Goal: Information Seeking & Learning: Learn about a topic

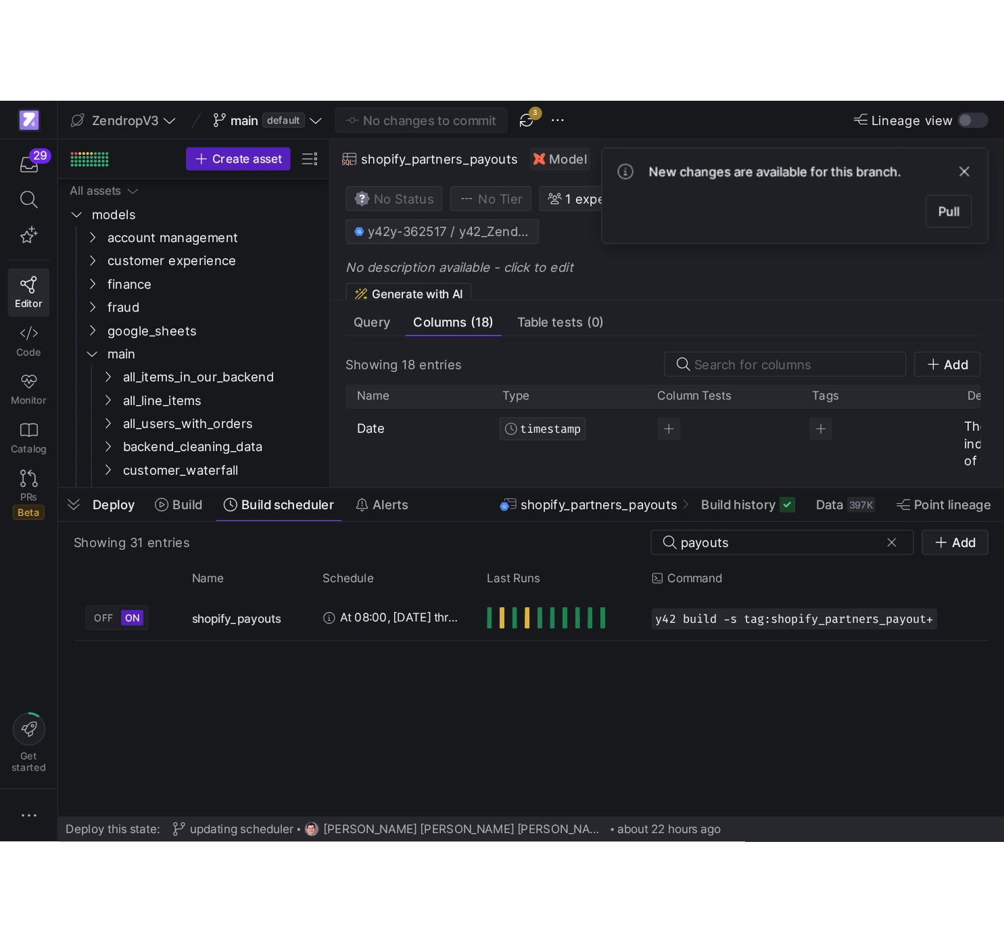
scroll to position [61, 0]
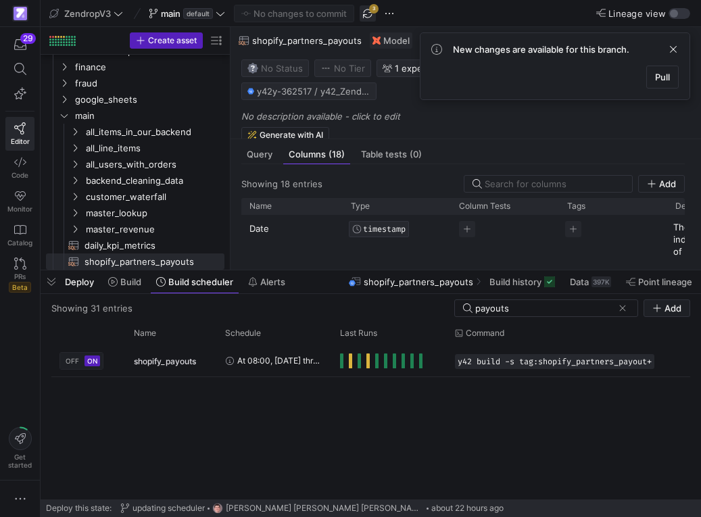
click at [373, 14] on span "button" at bounding box center [368, 13] width 16 height 16
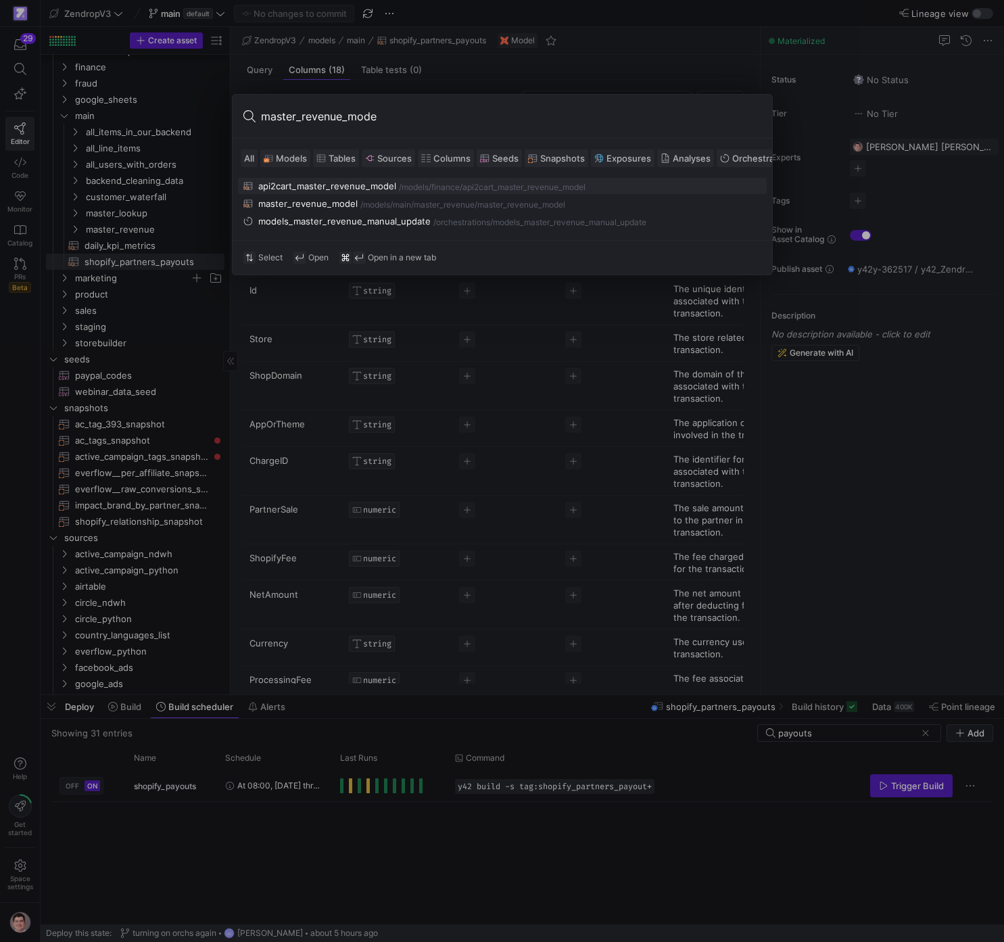
type input "master_revenue_model"
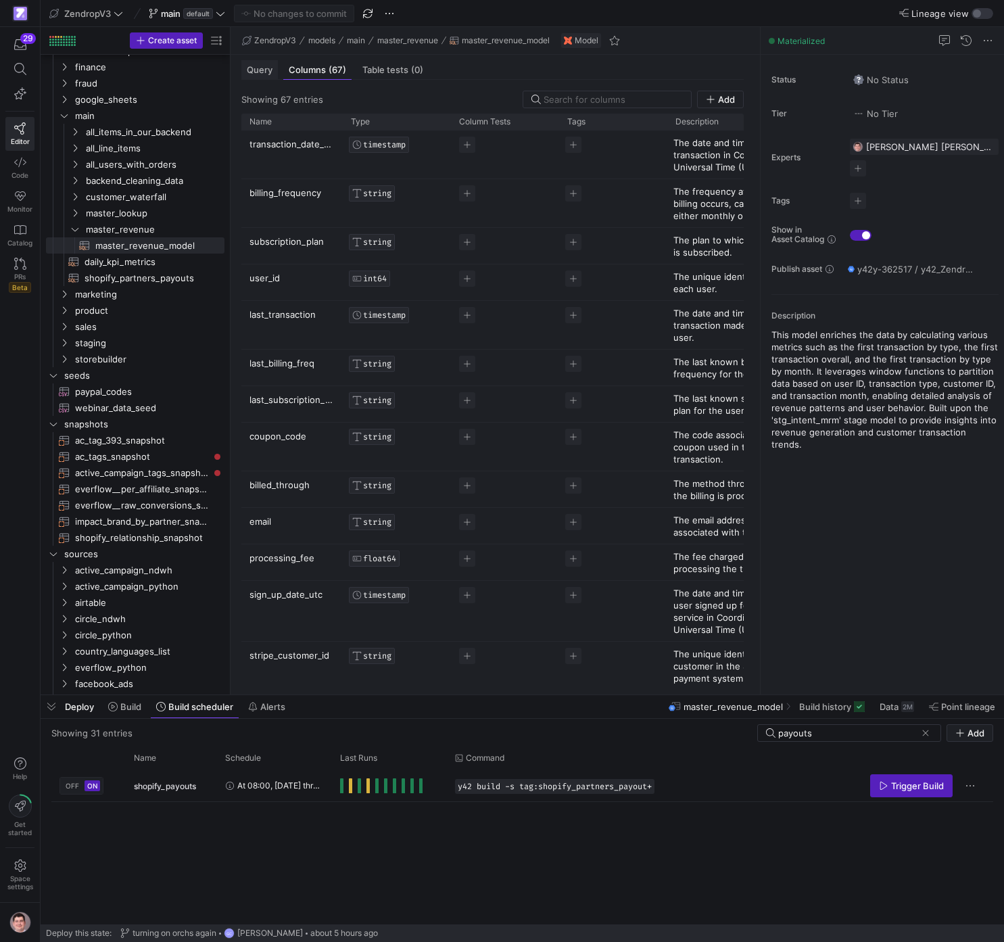
click at [267, 66] on span "Query" at bounding box center [260, 70] width 26 height 9
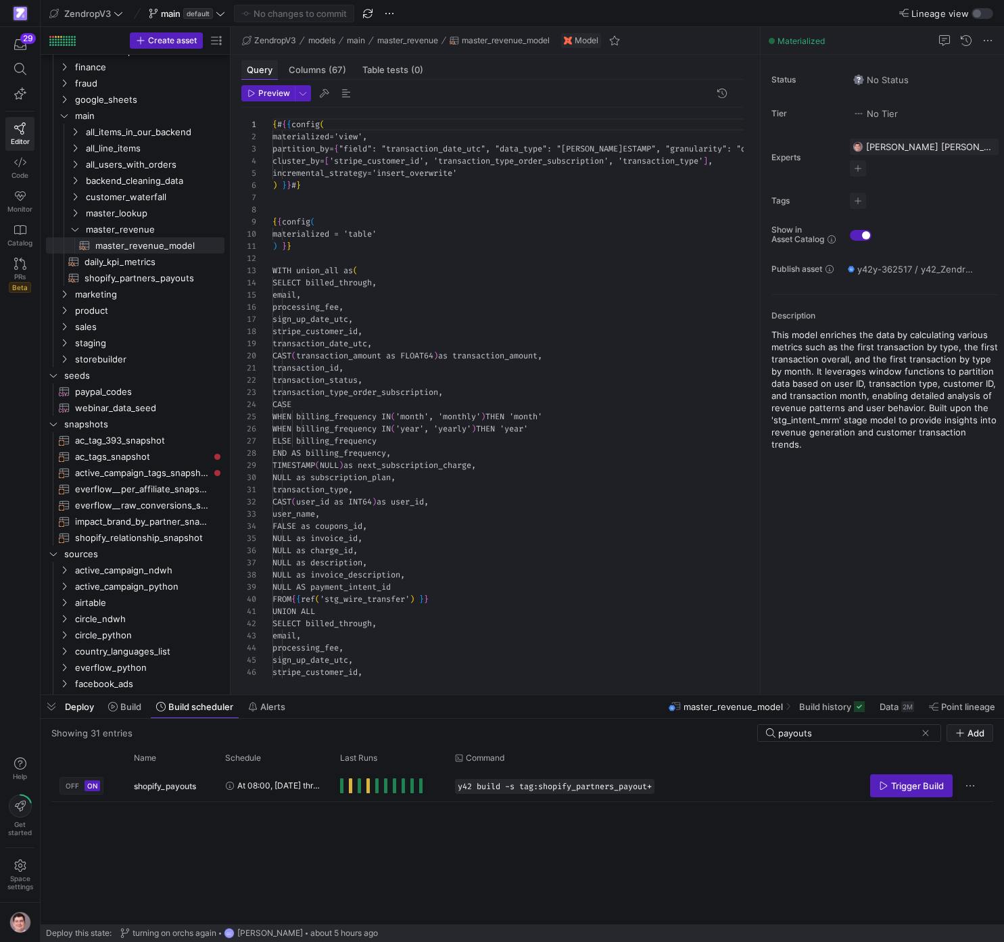
scroll to position [122, 0]
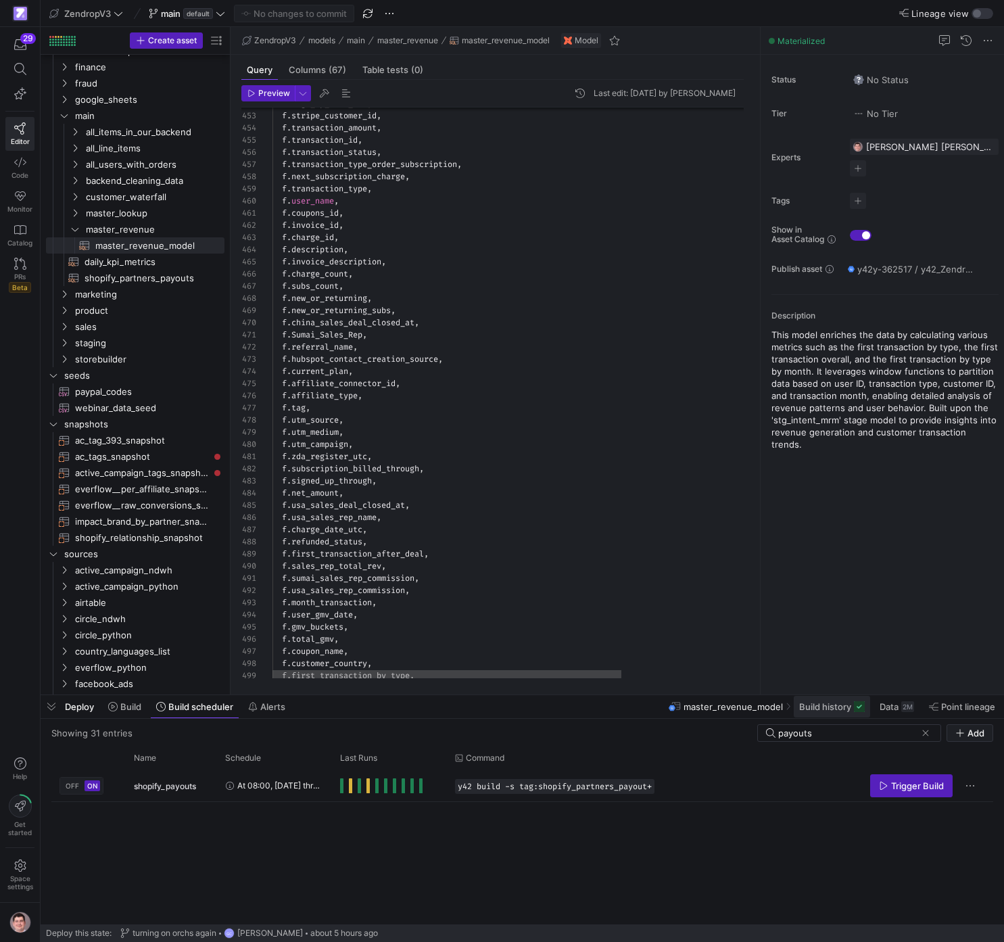
click at [701, 517] on span at bounding box center [832, 707] width 76 height 22
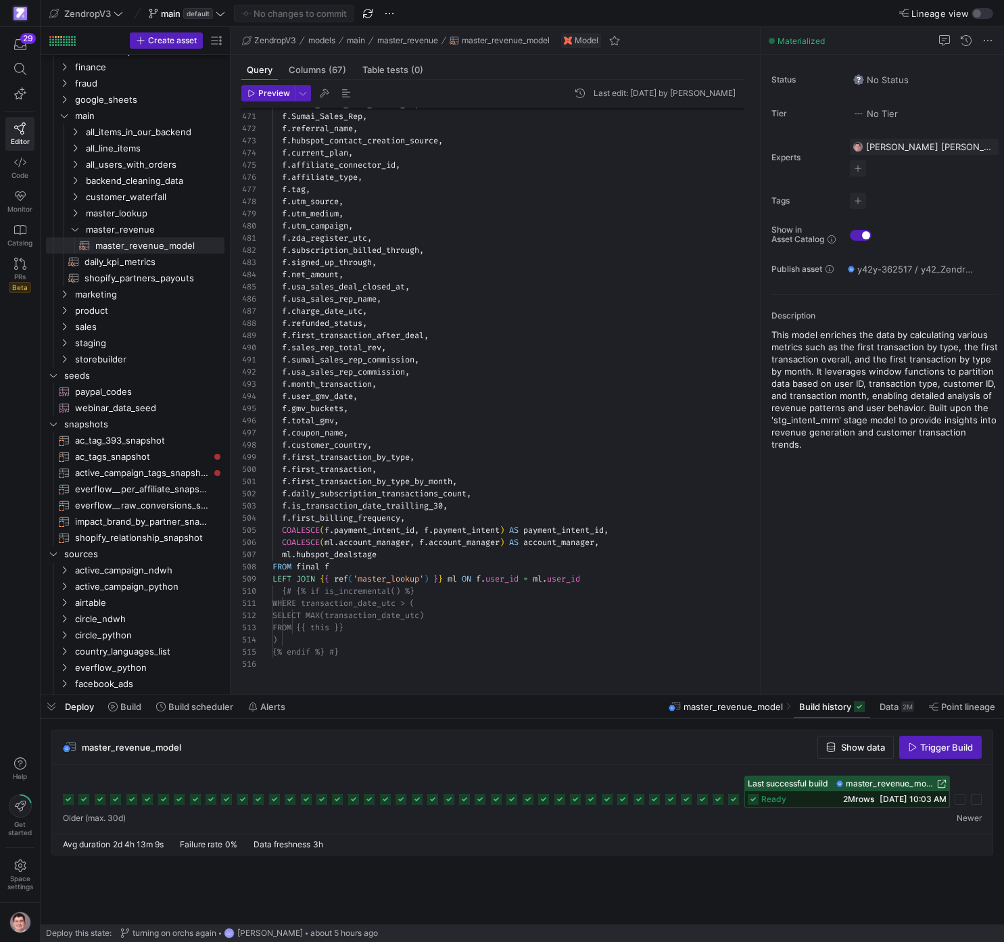
click at [701, 517] on span "master_revenue_model" at bounding box center [890, 783] width 89 height 9
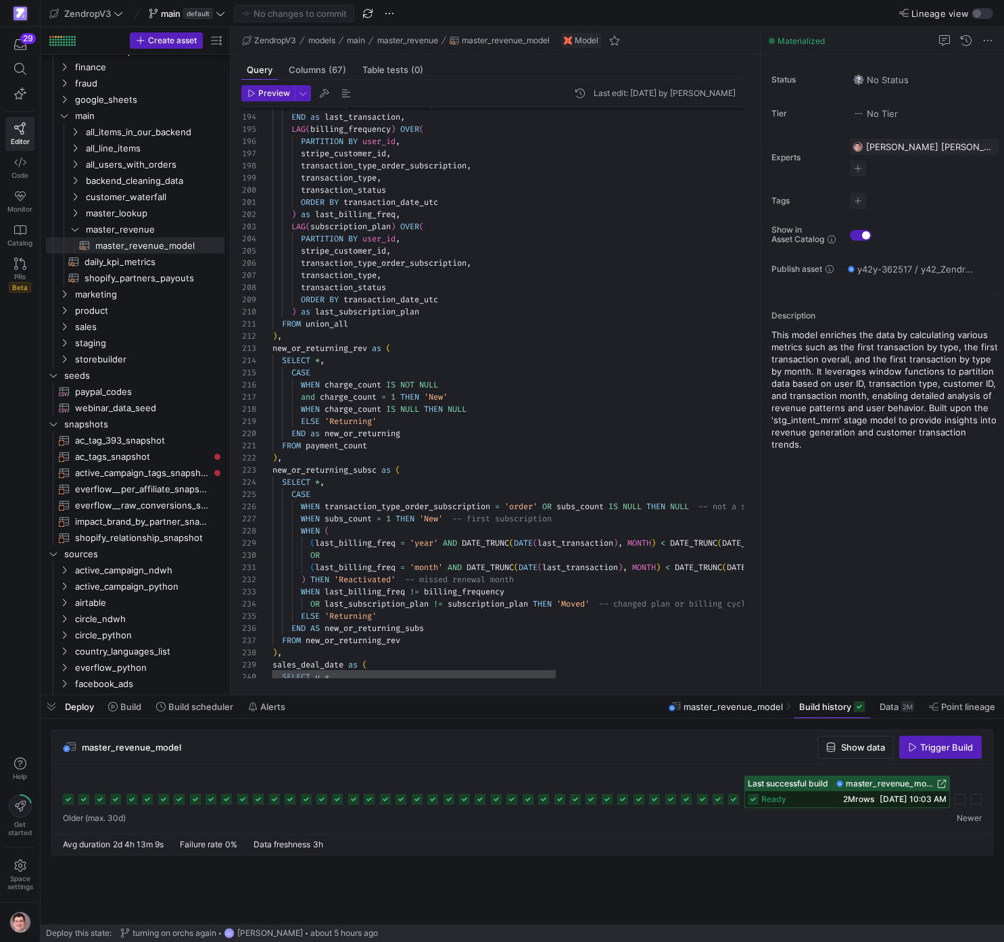
click at [523, 457] on div "SELECT u . * , sales_deal_date as ( ) , FROM new_or_returning_rev END AS new_or…" at bounding box center [674, 900] width 803 height 6301
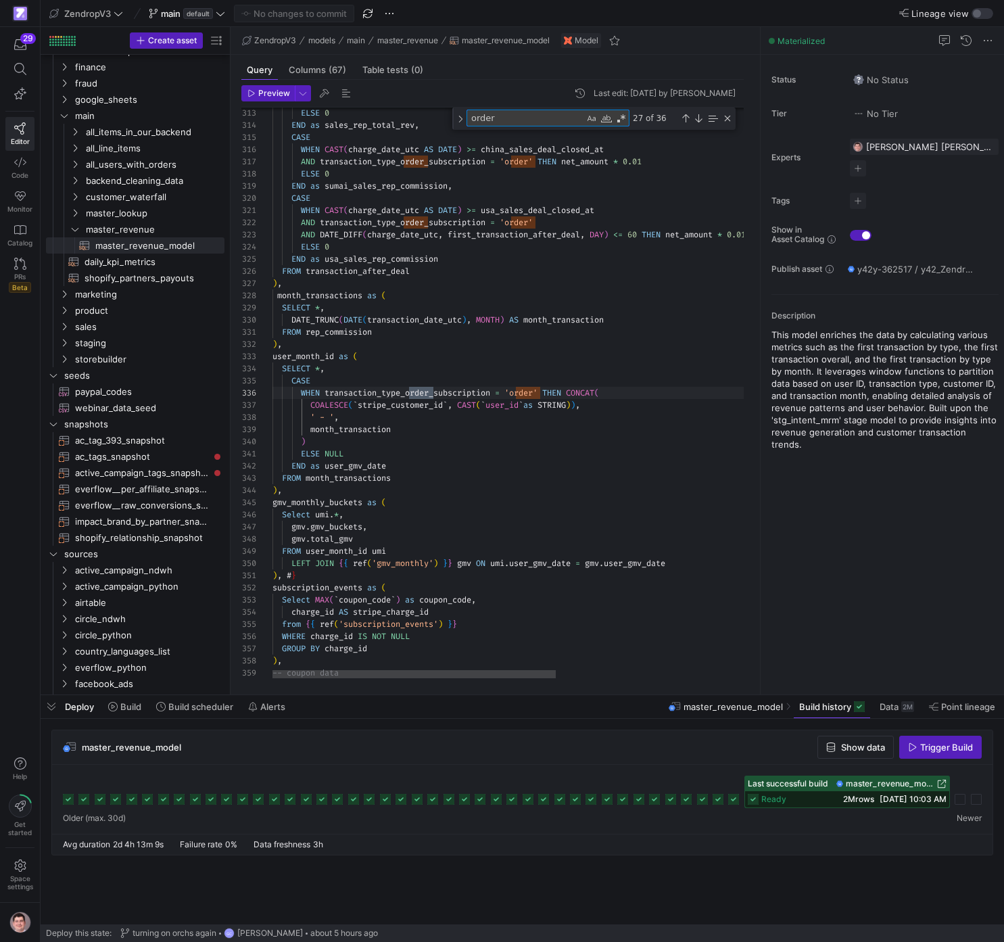
scroll to position [122, 161]
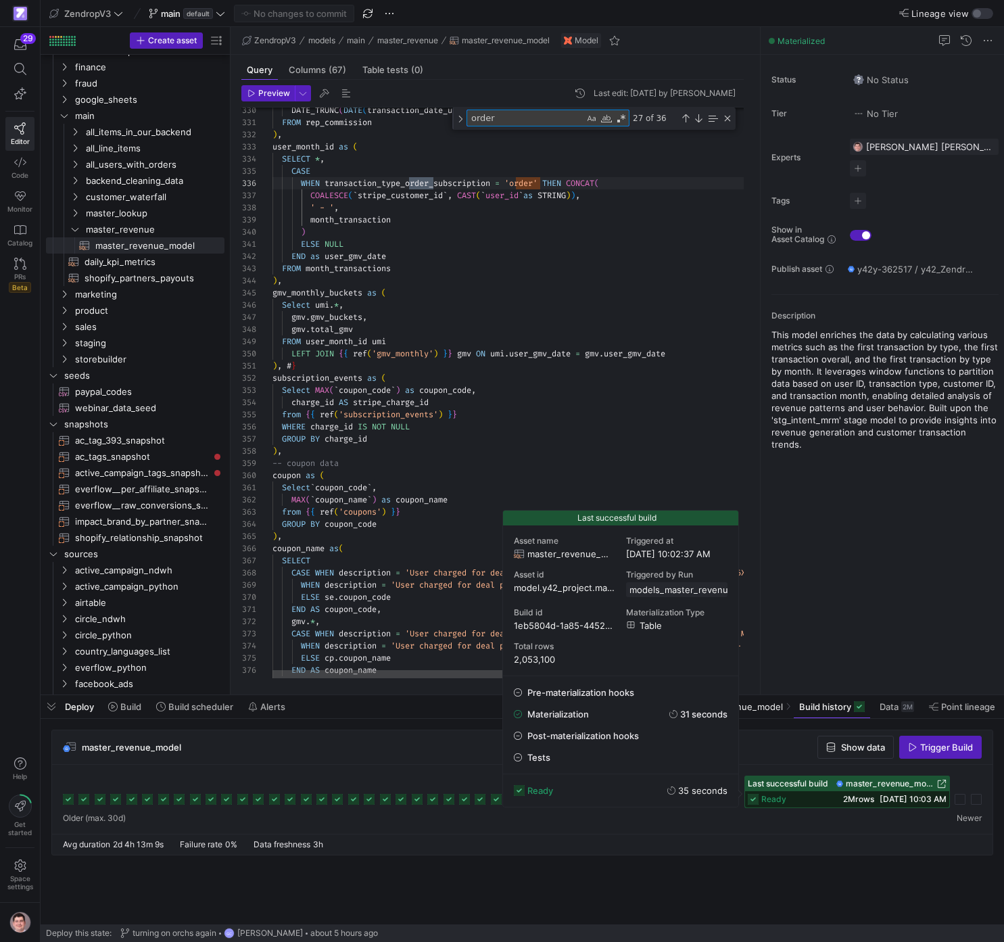
type textarea "order"
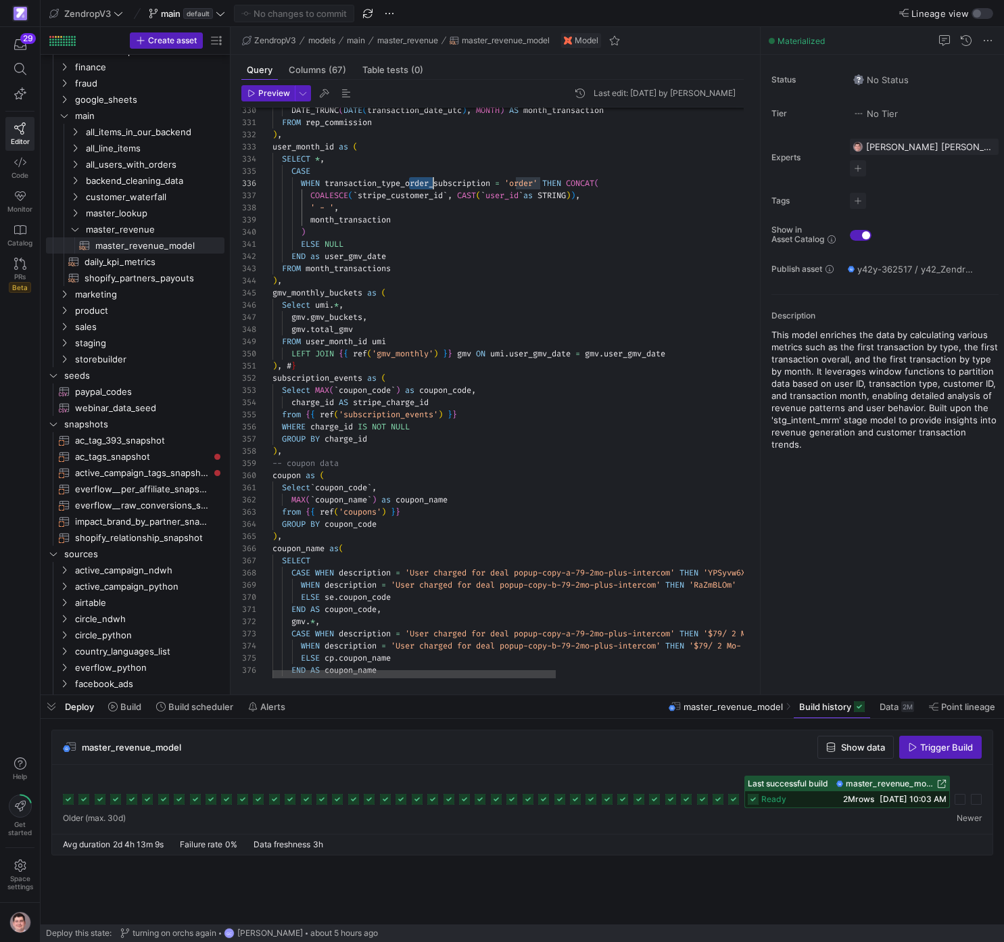
scroll to position [61, 161]
click at [334, 69] on span "(67)" at bounding box center [338, 70] width 18 height 9
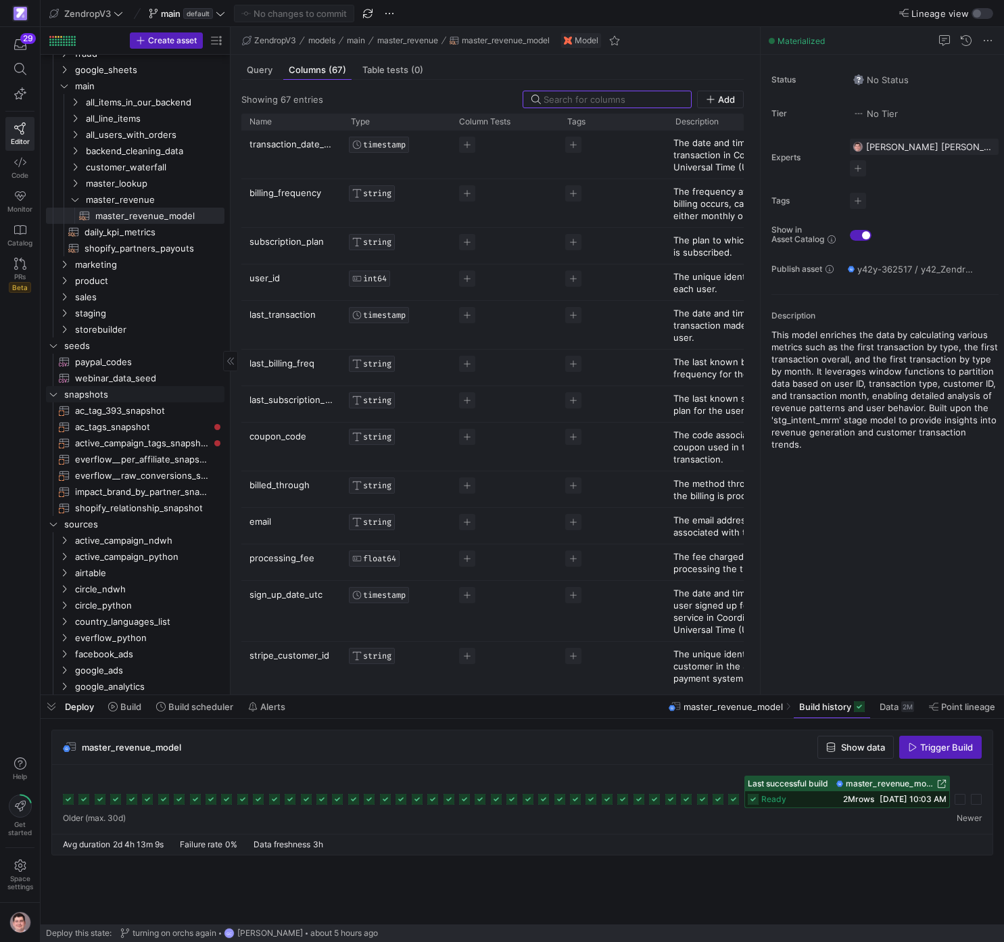
scroll to position [94, 0]
click at [267, 70] on span "Query" at bounding box center [260, 70] width 26 height 9
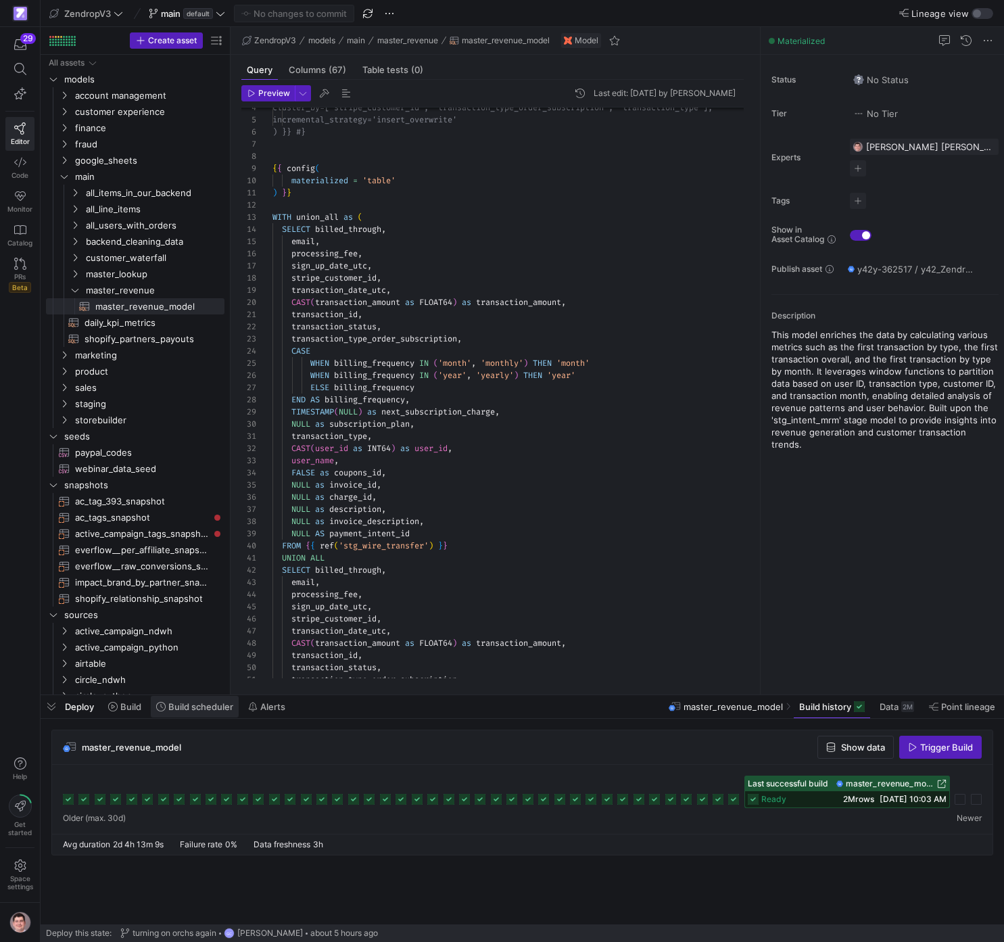
click at [189, 517] on span at bounding box center [195, 707] width 88 height 22
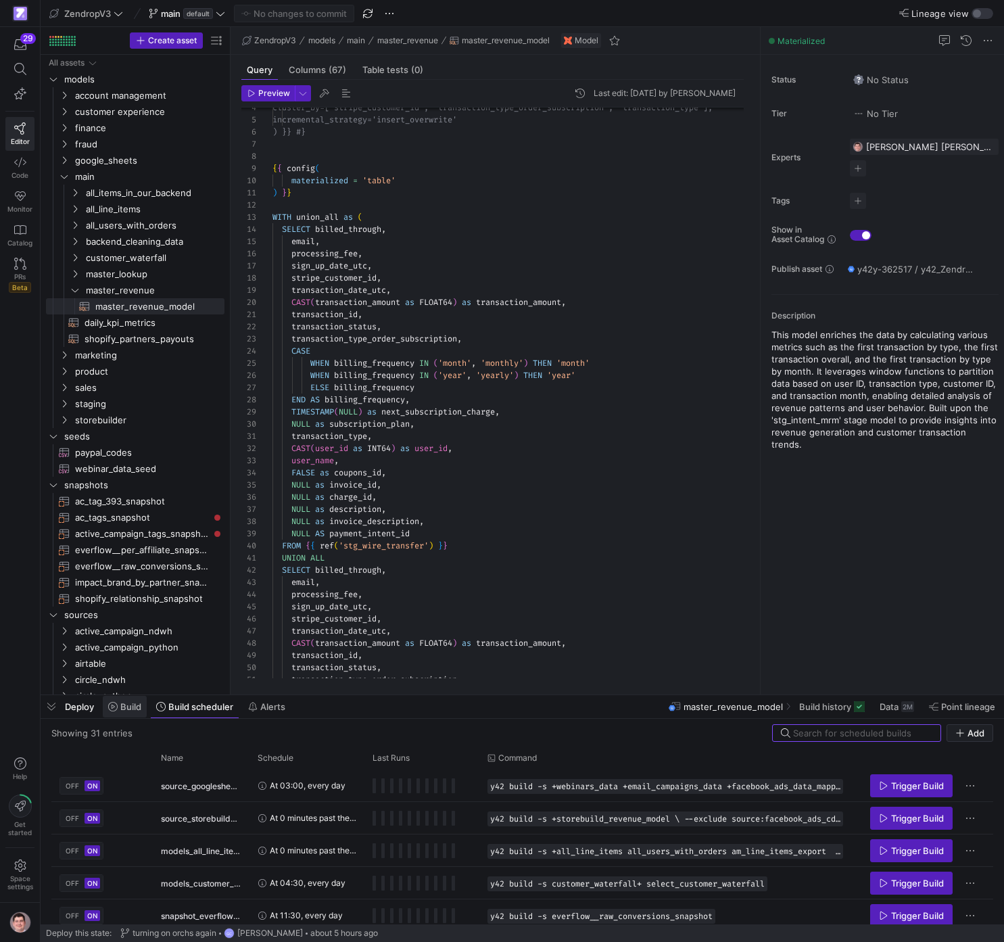
click at [141, 517] on span at bounding box center [125, 707] width 44 height 22
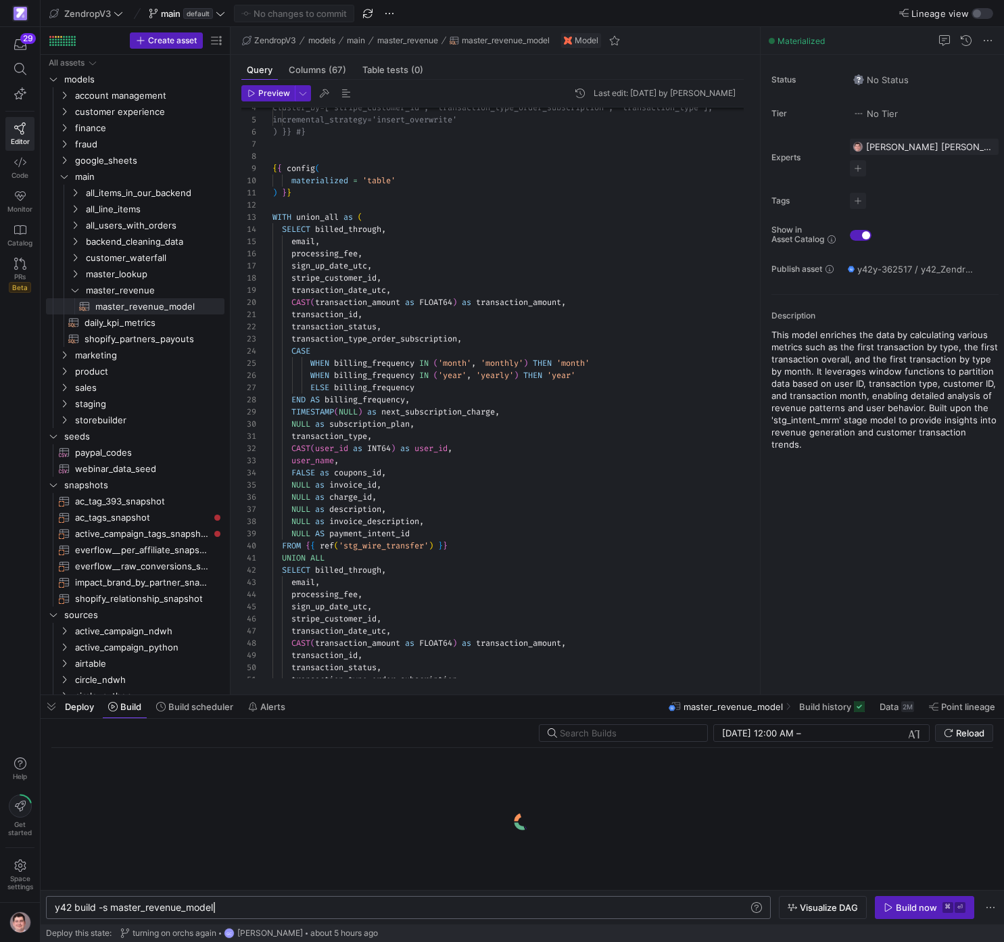
click at [114, 517] on div "y42 build -s master_revenue_model" at bounding box center [402, 907] width 694 height 11
click at [701, 517] on span "Visualize DAG" at bounding box center [829, 907] width 58 height 11
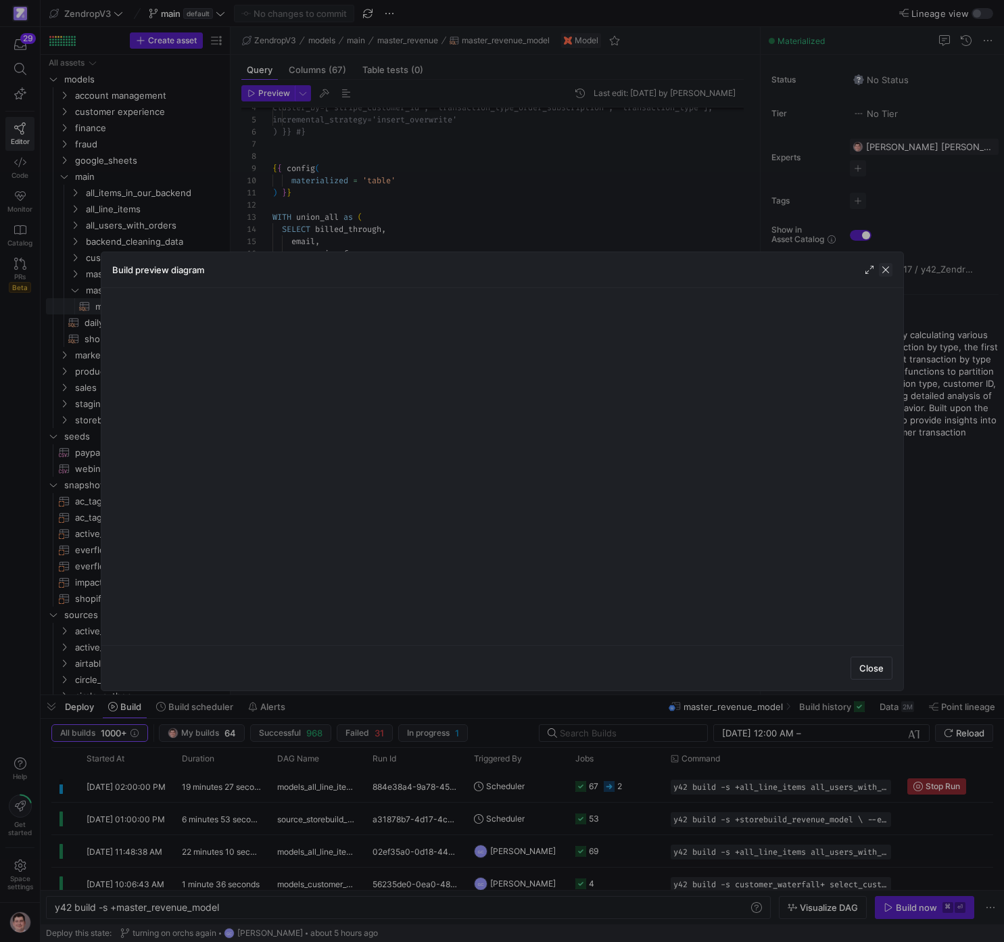
click at [701, 270] on span "button" at bounding box center [886, 270] width 14 height 14
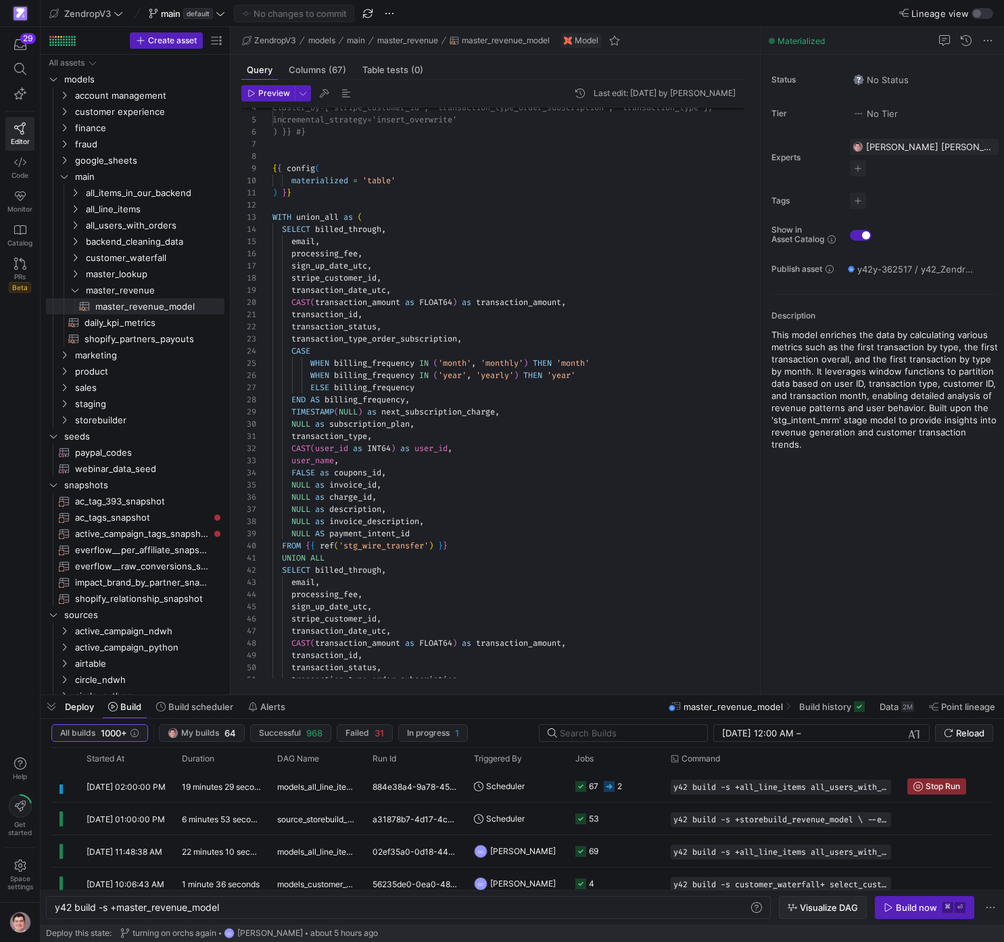
click at [701, 517] on span "button" at bounding box center [823, 908] width 87 height 22
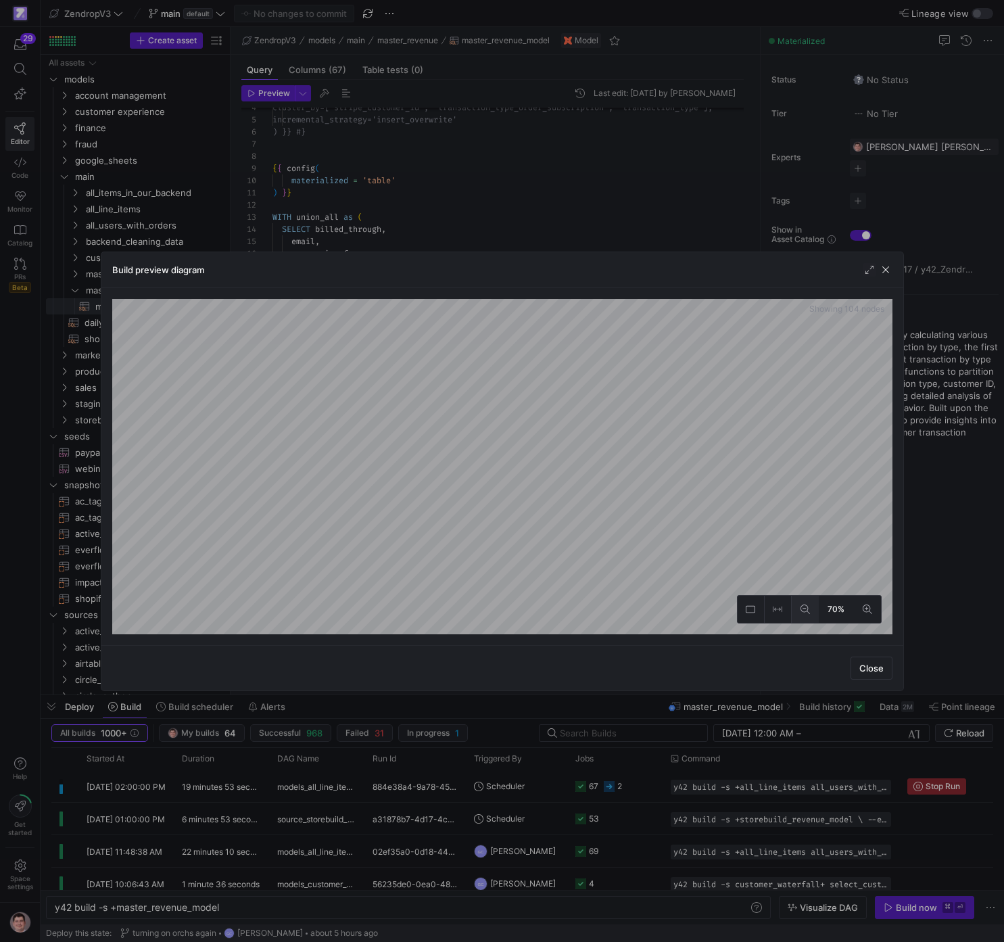
click at [701, 517] on icon at bounding box center [805, 609] width 9 height 9
click at [701, 517] on icon at bounding box center [867, 609] width 9 height 9
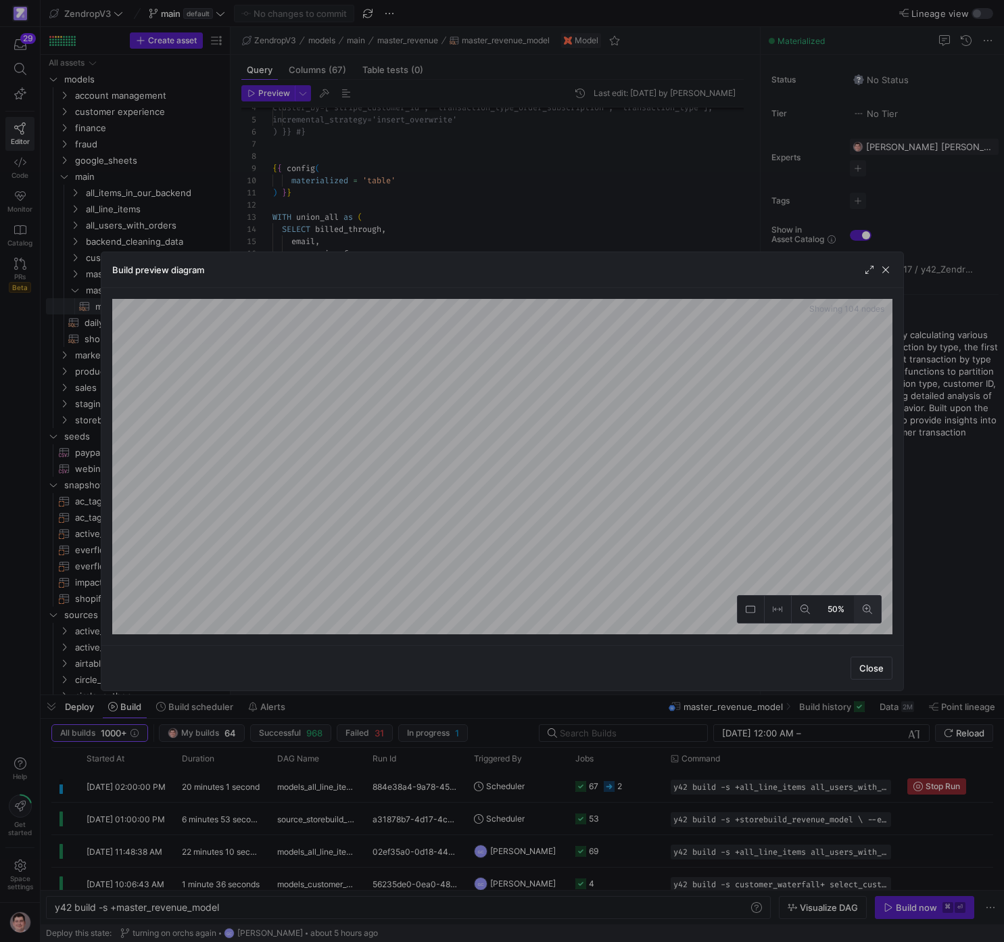
click at [701, 517] on button at bounding box center [867, 609] width 27 height 27
click at [701, 272] on span "button" at bounding box center [886, 270] width 14 height 14
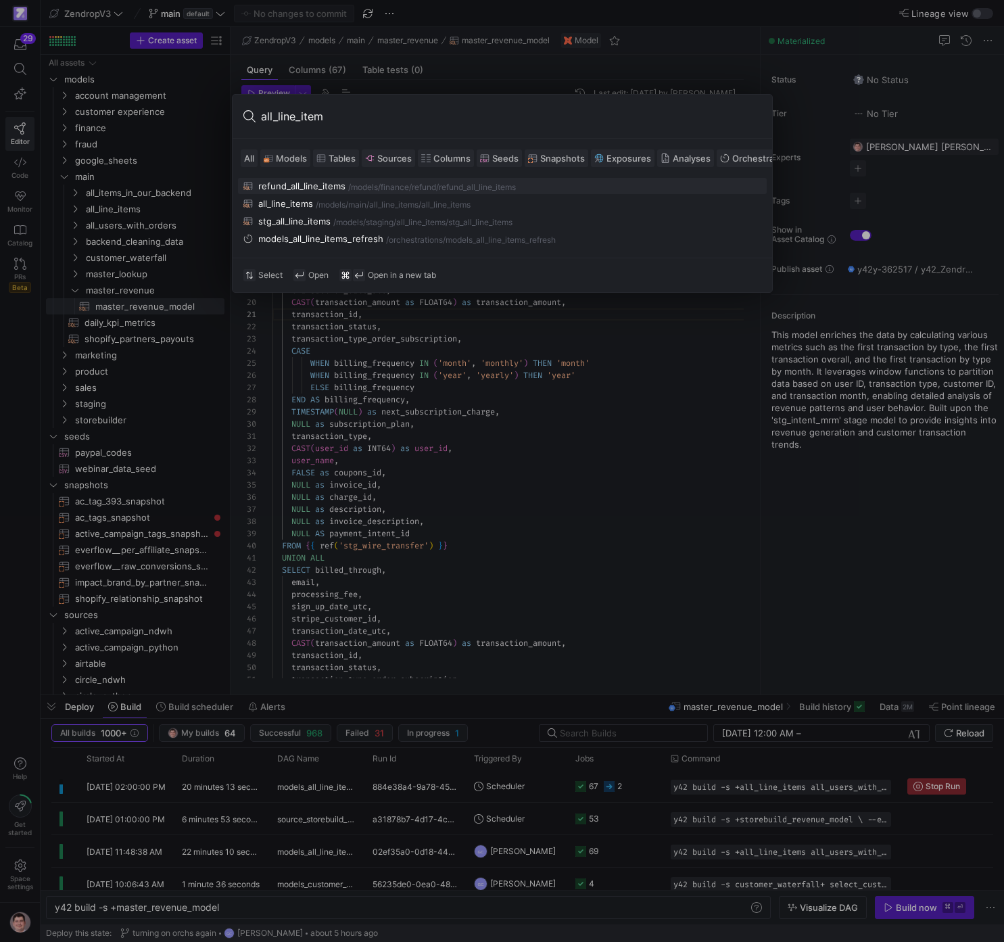
type input "all_line_items"
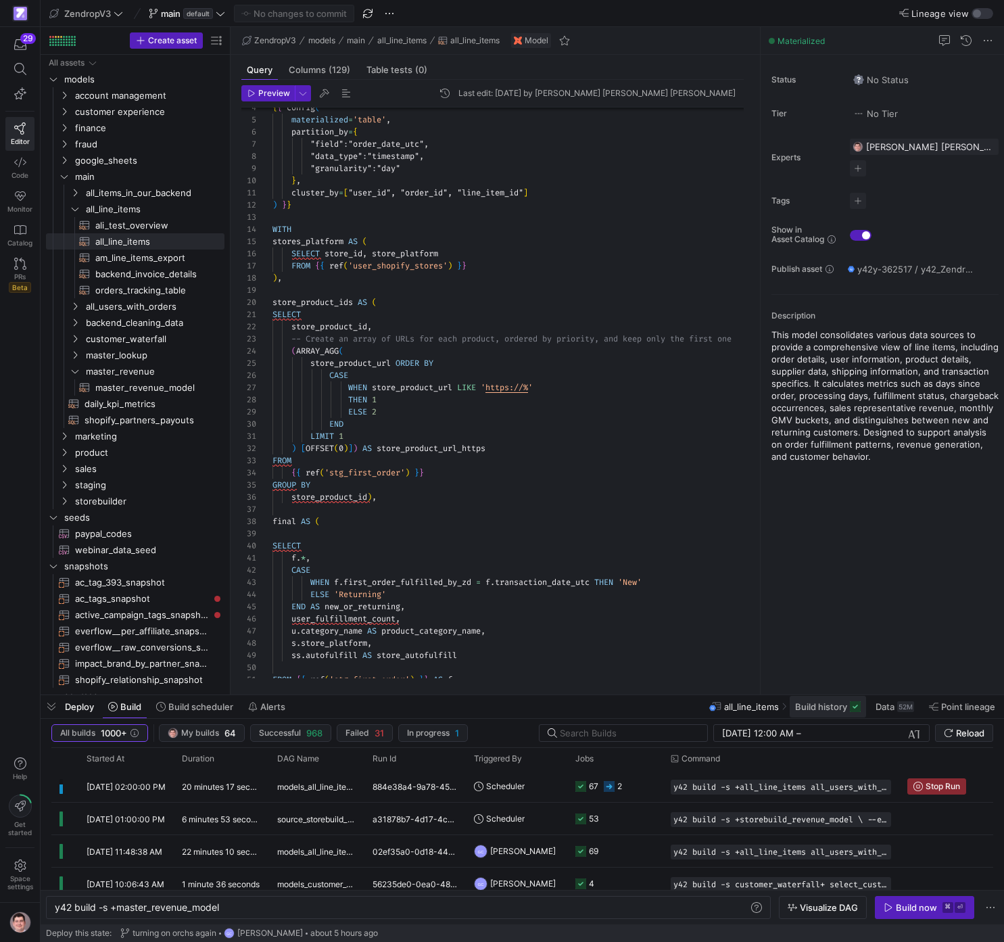
click at [701, 517] on span "Build history" at bounding box center [821, 706] width 52 height 11
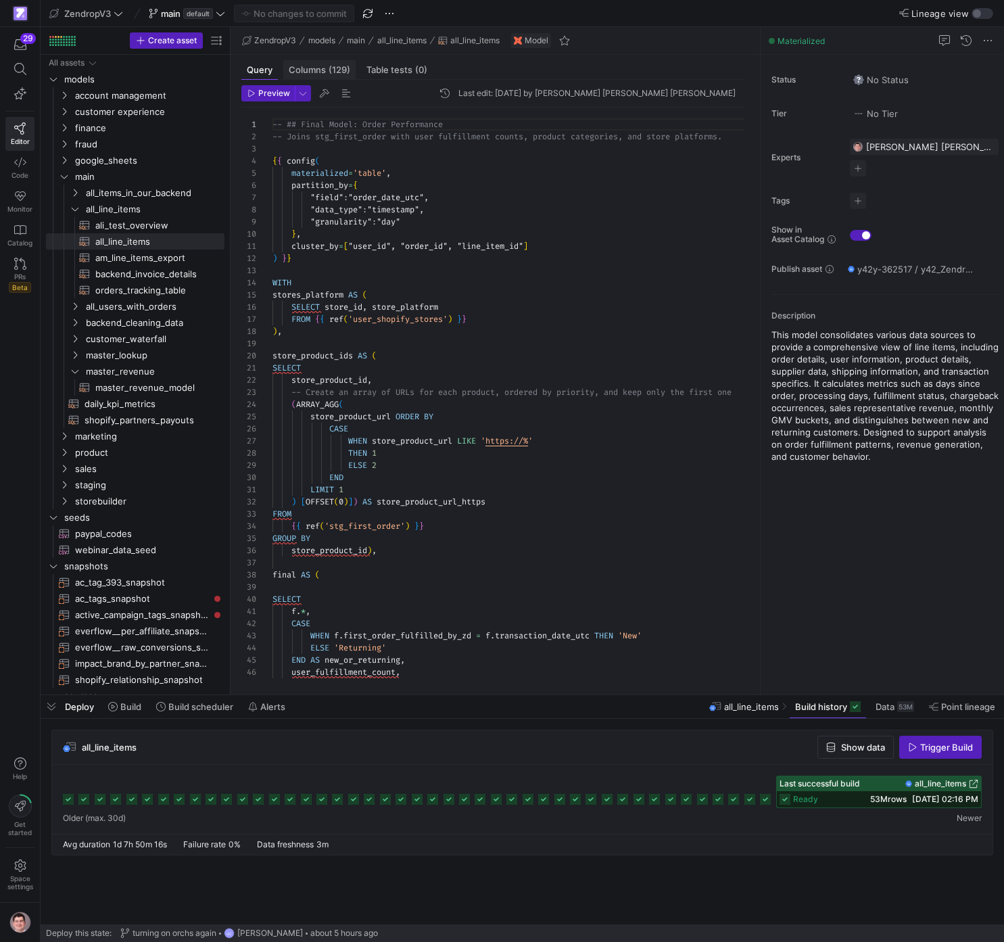
click at [323, 68] on span "Columns (129)" at bounding box center [320, 70] width 62 height 9
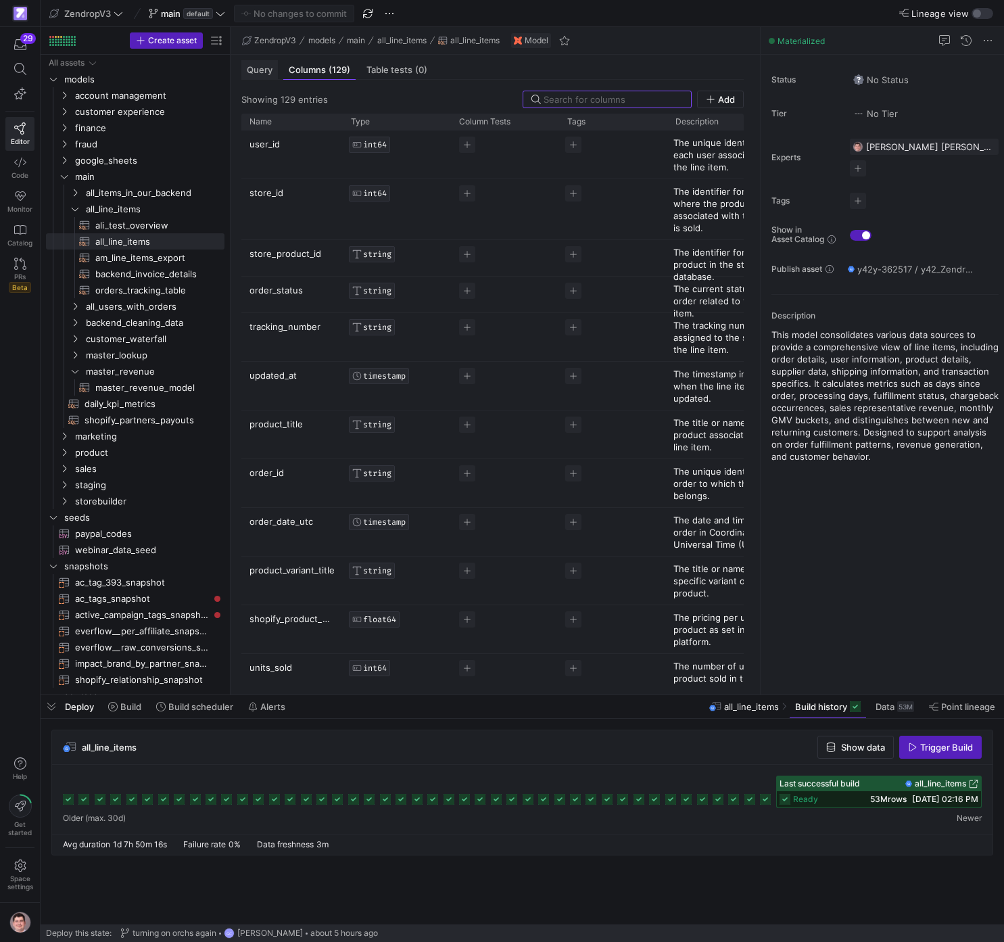
click at [264, 69] on span "Query" at bounding box center [260, 70] width 26 height 9
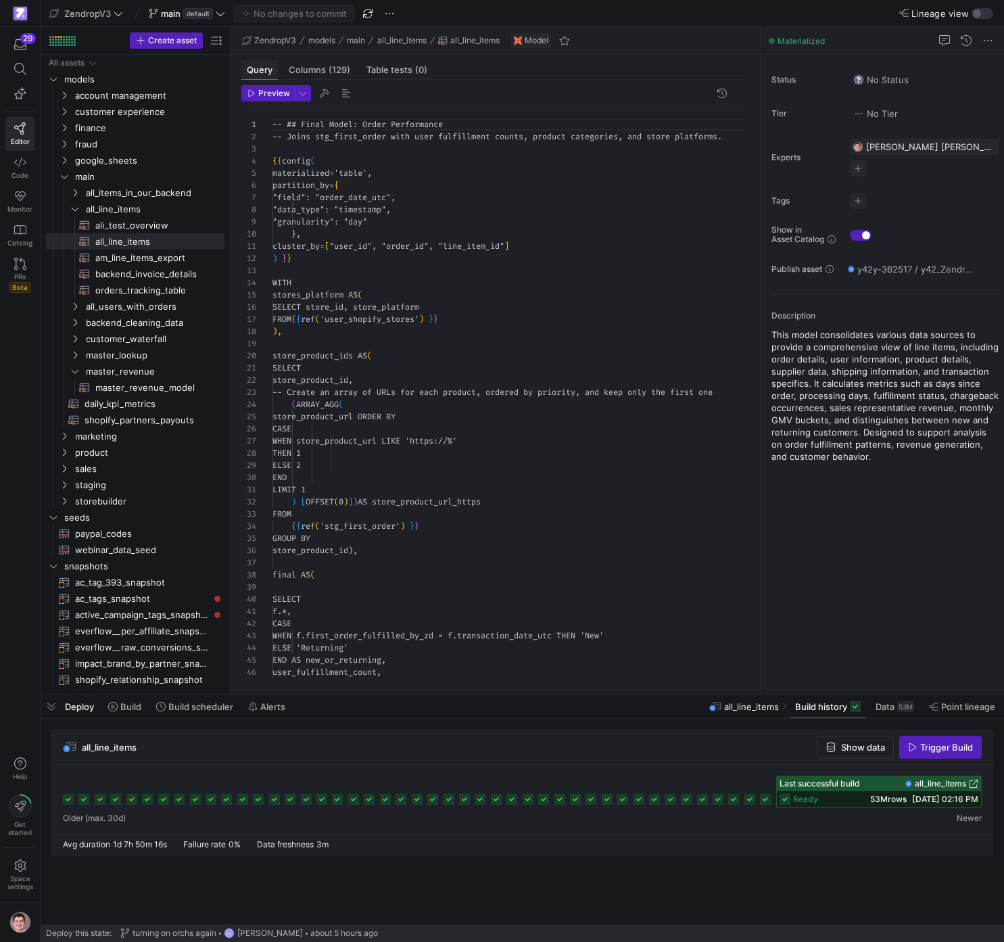
scroll to position [122, 0]
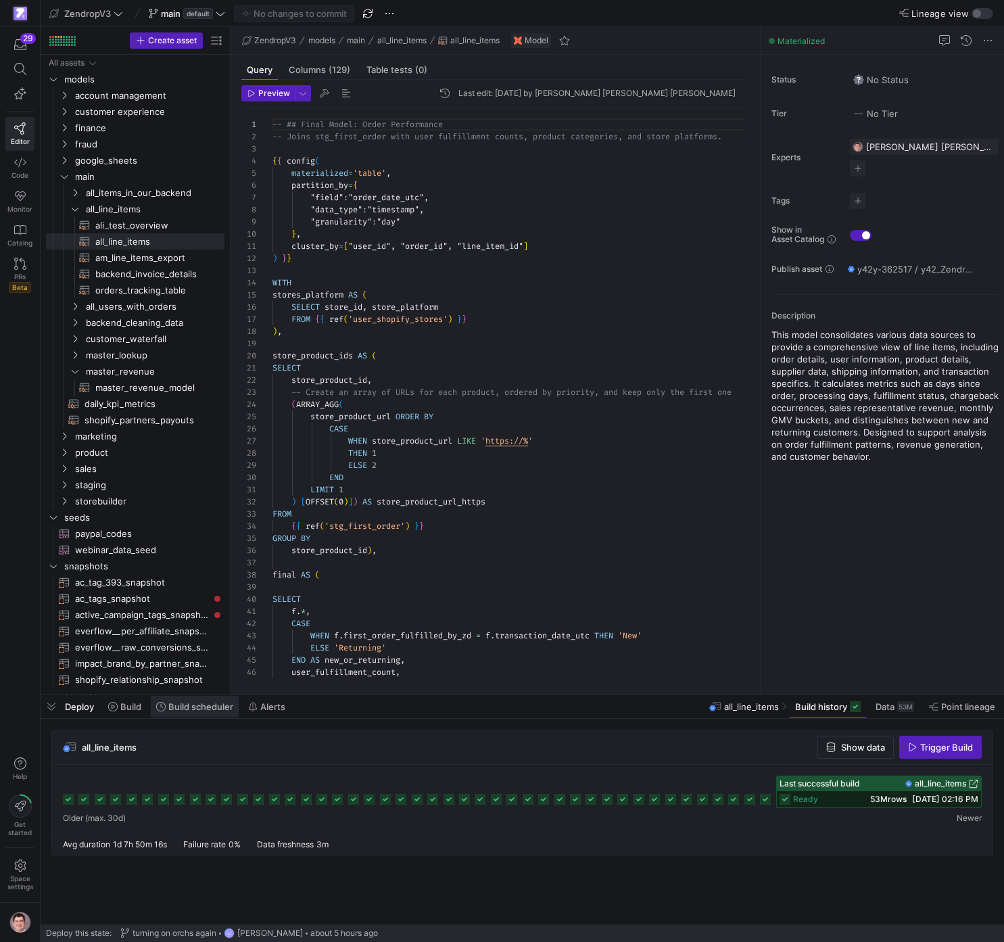
click at [187, 517] on span at bounding box center [195, 707] width 88 height 22
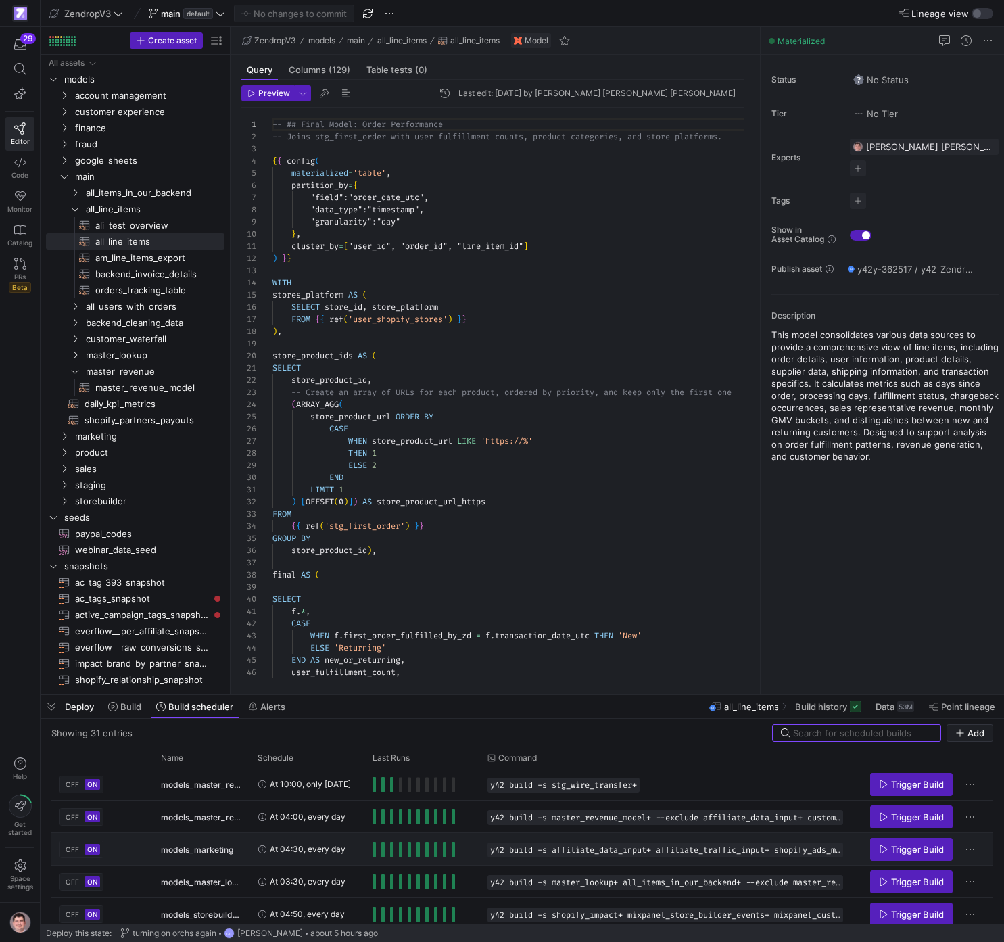
scroll to position [355, 0]
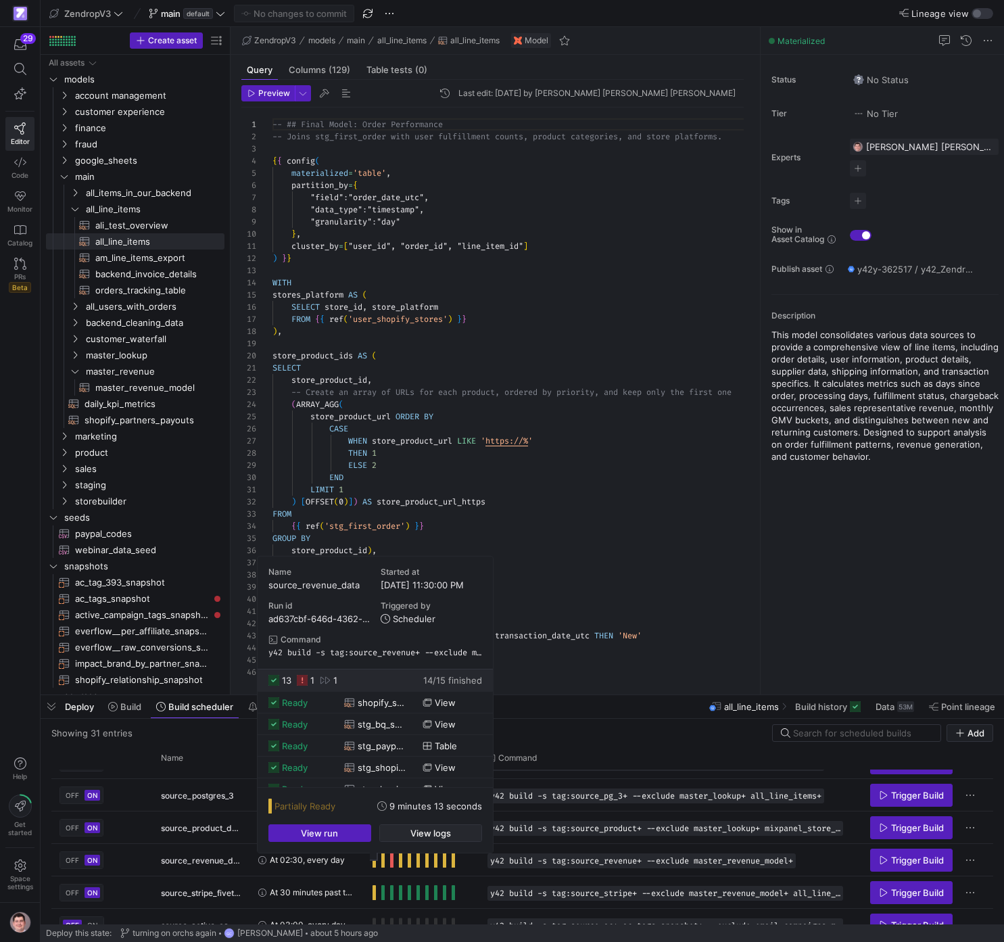
click at [398, 517] on span "button" at bounding box center [430, 833] width 101 height 16
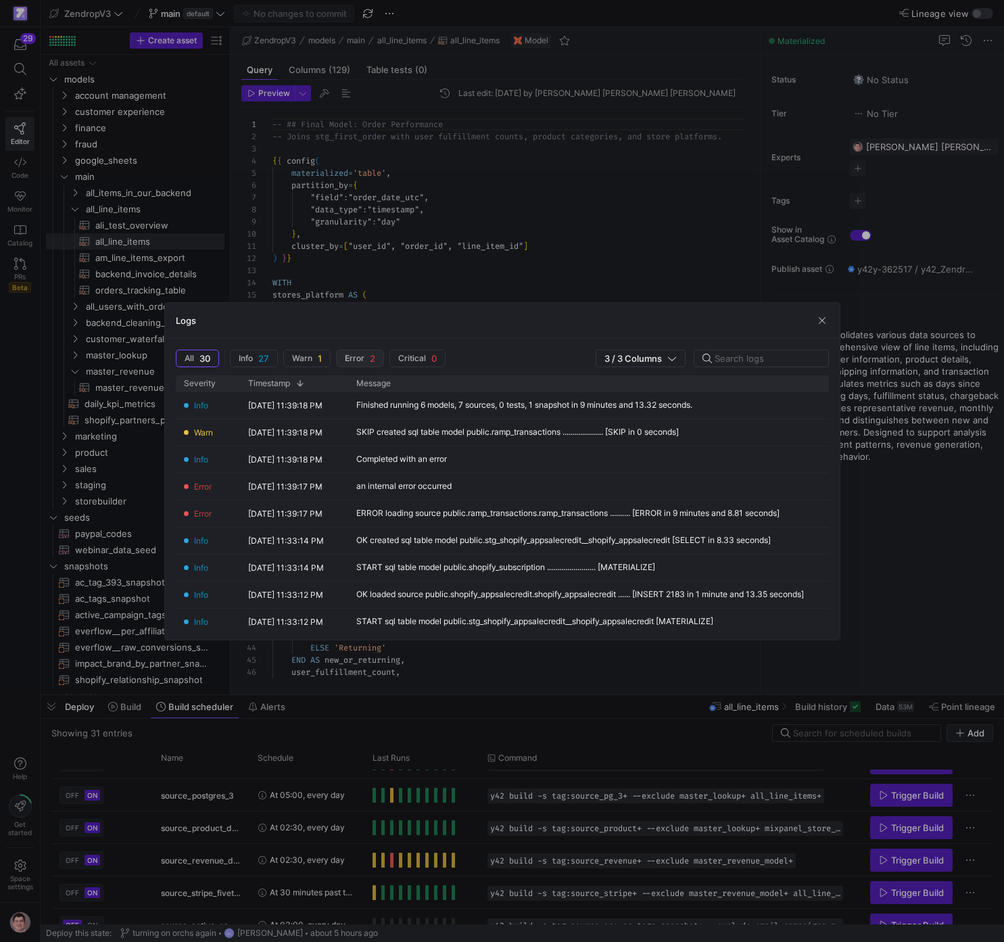
click at [365, 361] on span "Error 2" at bounding box center [360, 358] width 30 height 11
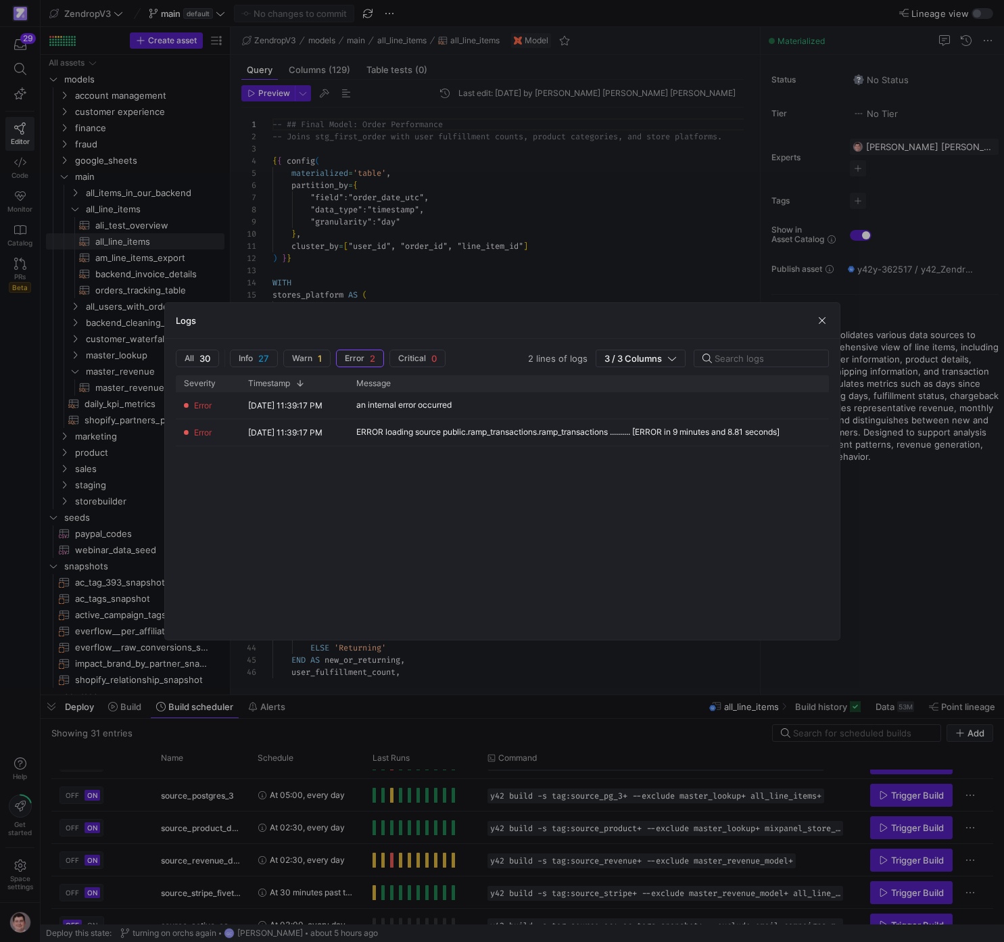
click at [462, 517] on div at bounding box center [502, 471] width 1004 height 942
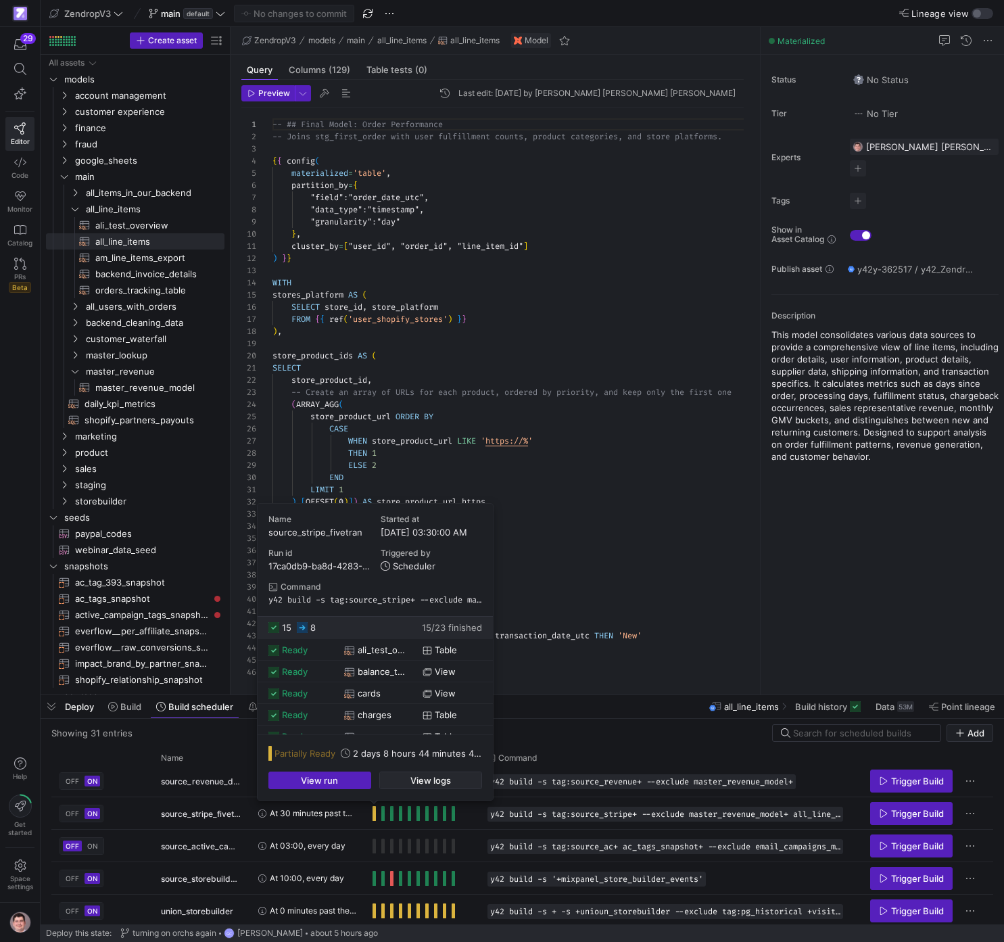
click at [402, 517] on span "button" at bounding box center [430, 780] width 101 height 16
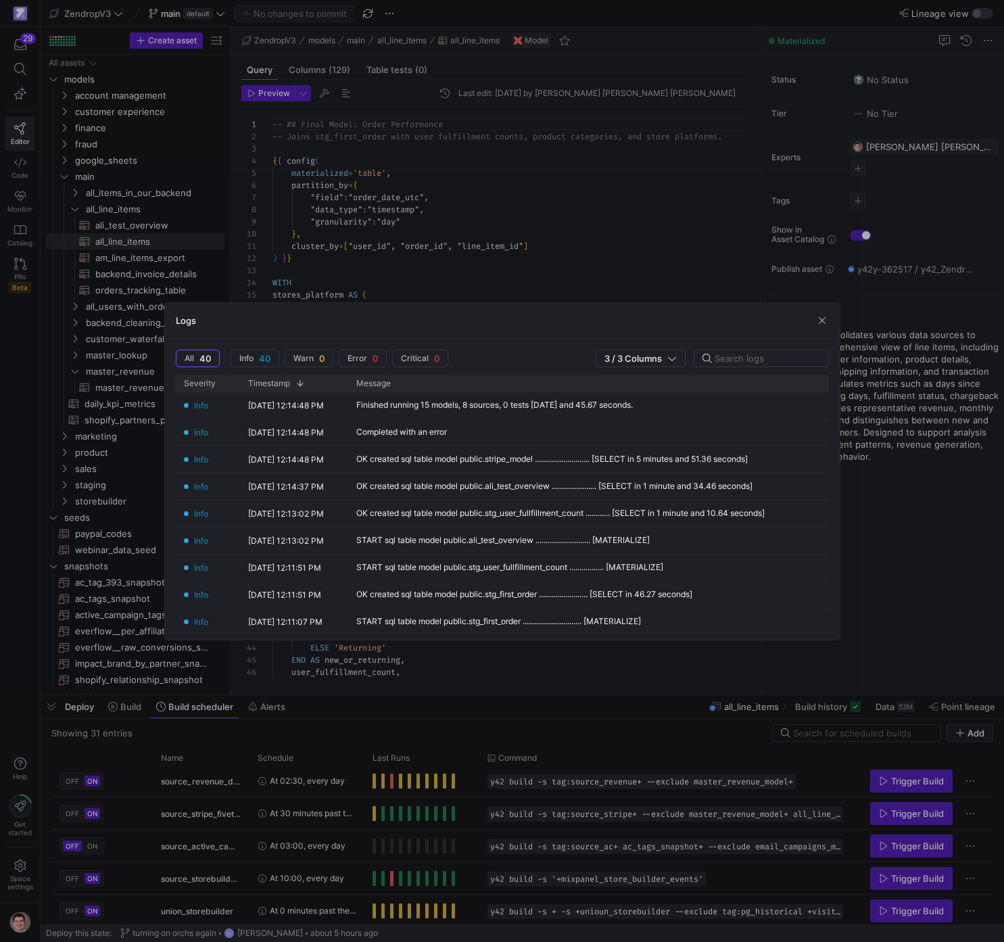
click at [410, 517] on div at bounding box center [502, 471] width 1004 height 942
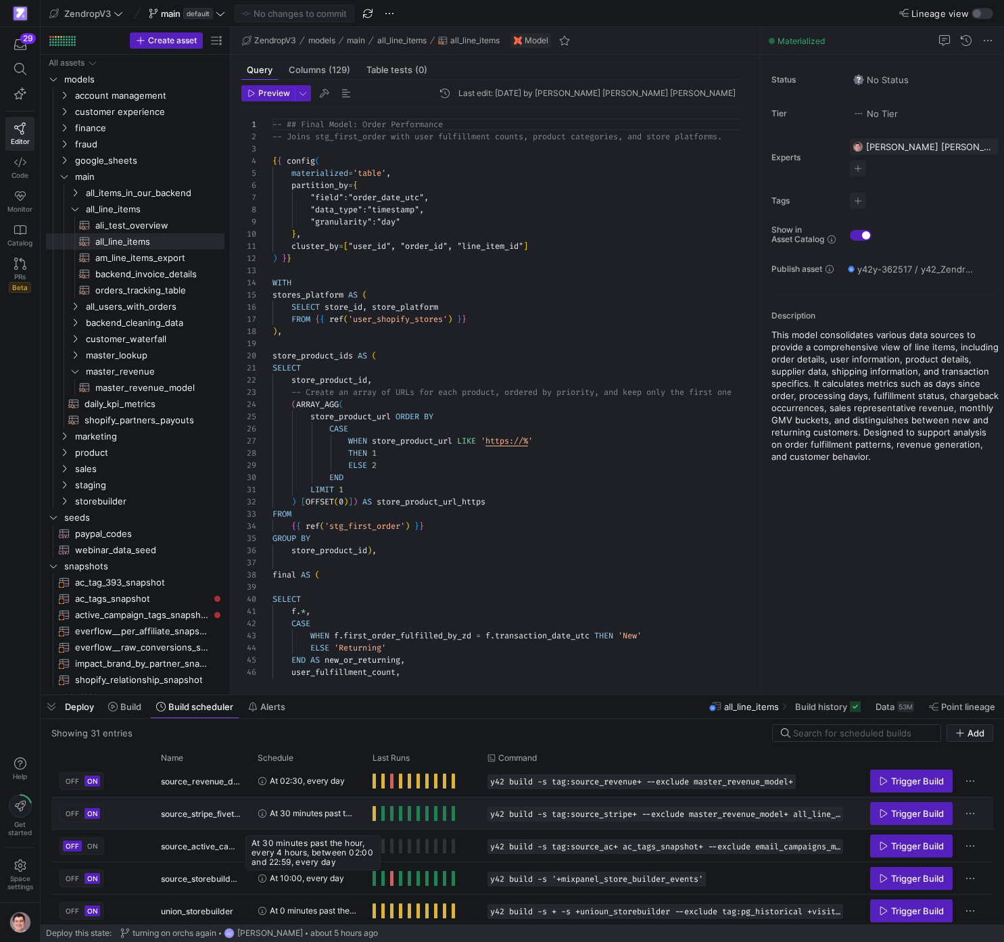
click at [298, 517] on span "At 30 minutes past the hour, every 4 hours, between 02:00 and 22:59, every day" at bounding box center [313, 813] width 87 height 32
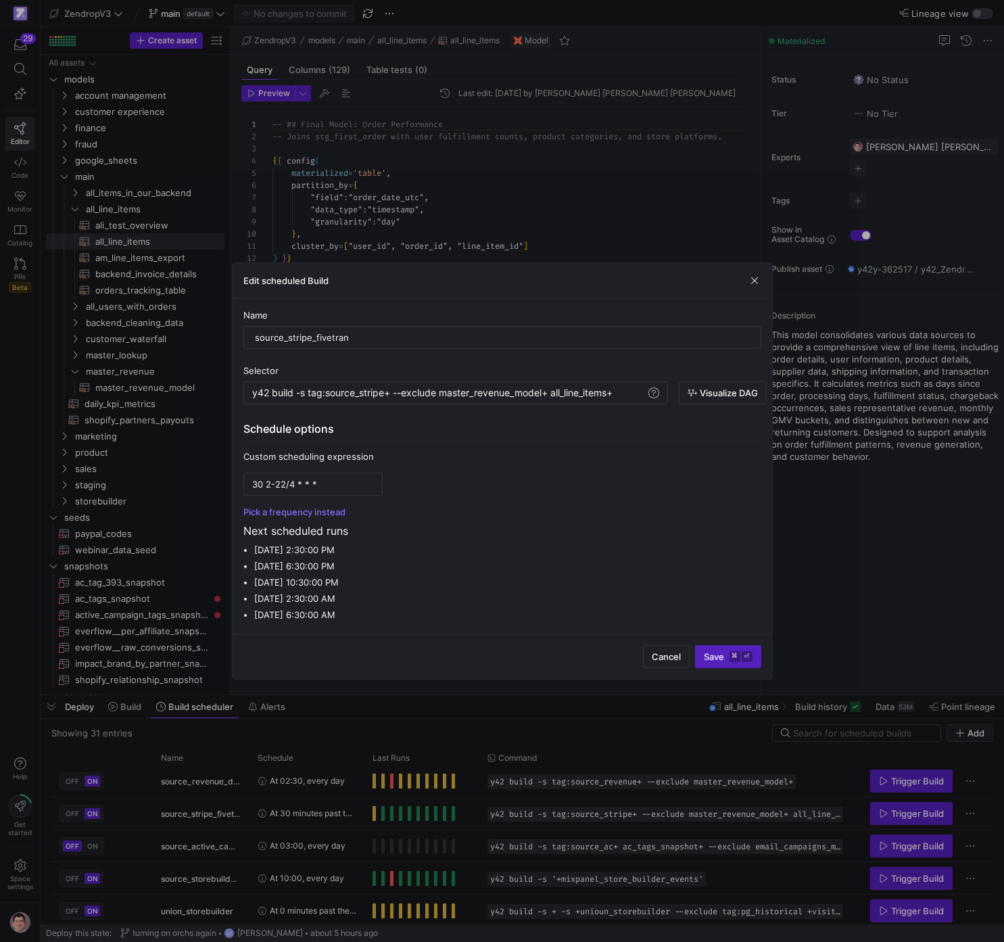
click at [298, 517] on div at bounding box center [502, 471] width 1004 height 942
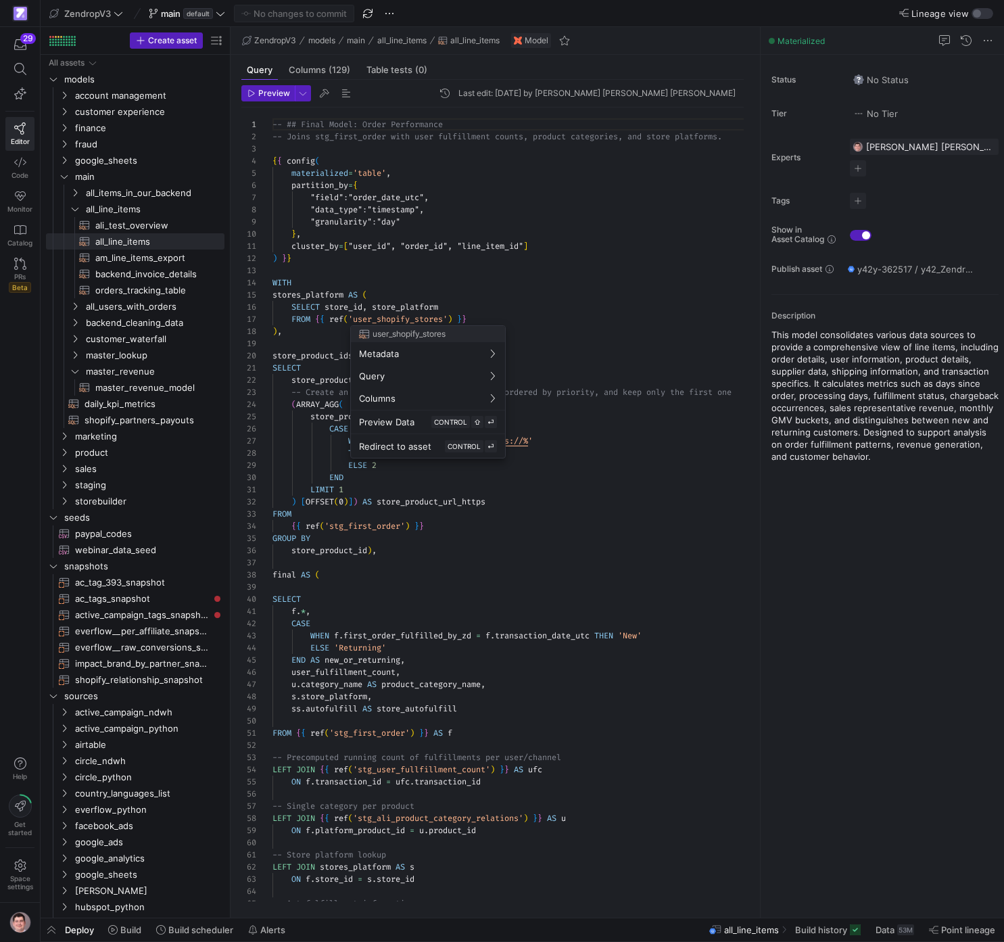
click at [331, 321] on div at bounding box center [502, 471] width 1004 height 942
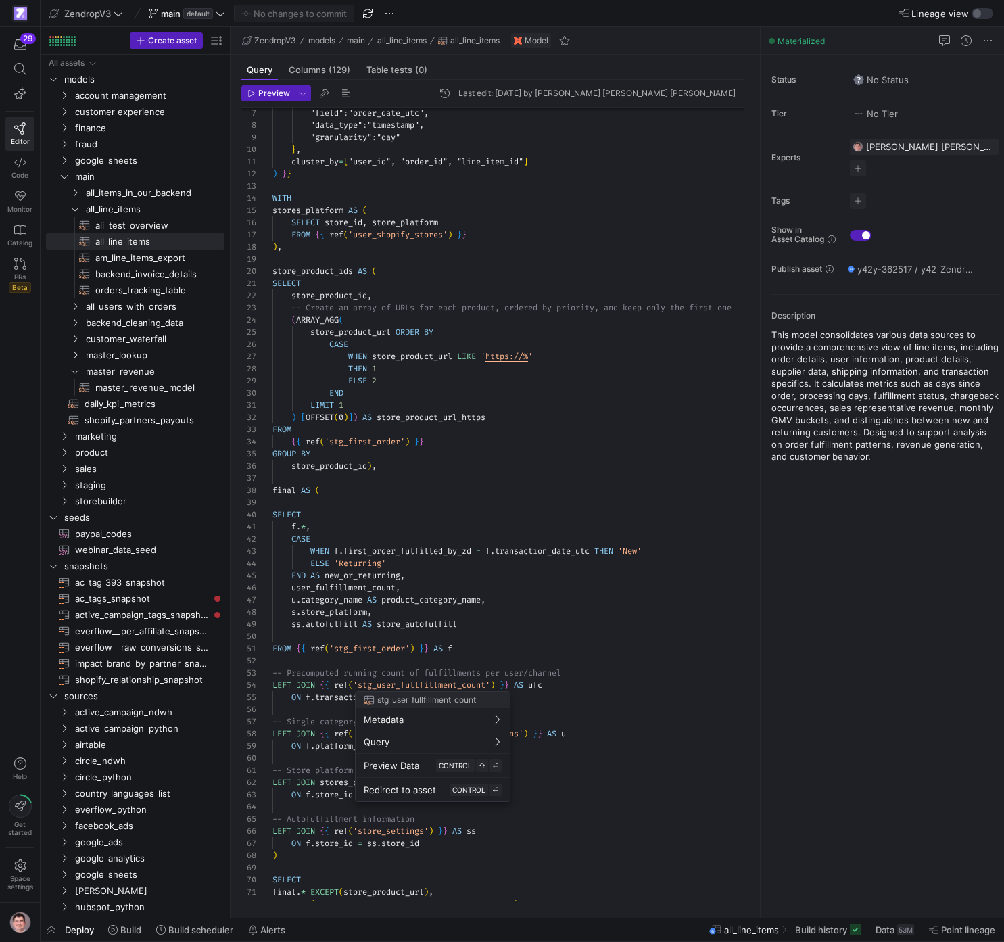
click at [420, 517] on div at bounding box center [502, 471] width 1004 height 942
click at [400, 517] on div at bounding box center [502, 471] width 1004 height 942
click at [387, 517] on span "Redirect to asset" at bounding box center [376, 775] width 72 height 11
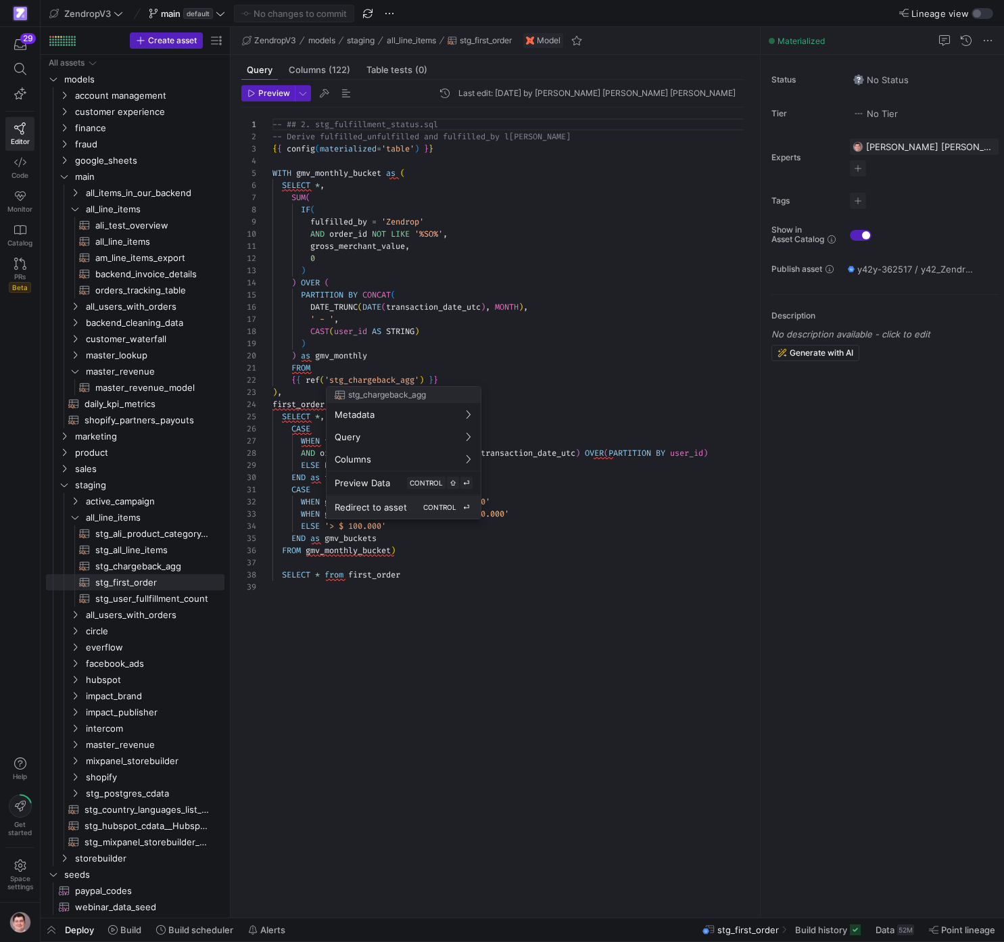
click at [389, 503] on span "Redirect to asset" at bounding box center [371, 507] width 72 height 11
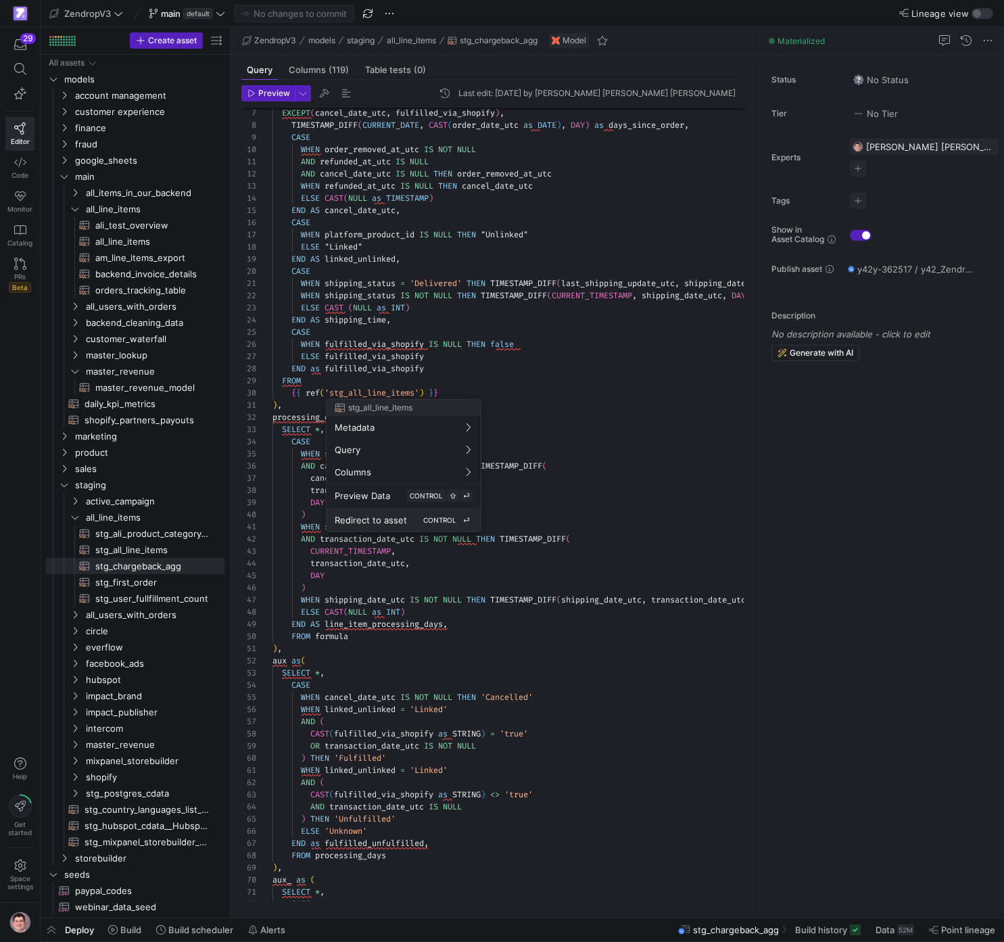
click at [394, 517] on button "Redirect to asset CONTROL ⏎" at bounding box center [404, 520] width 154 height 23
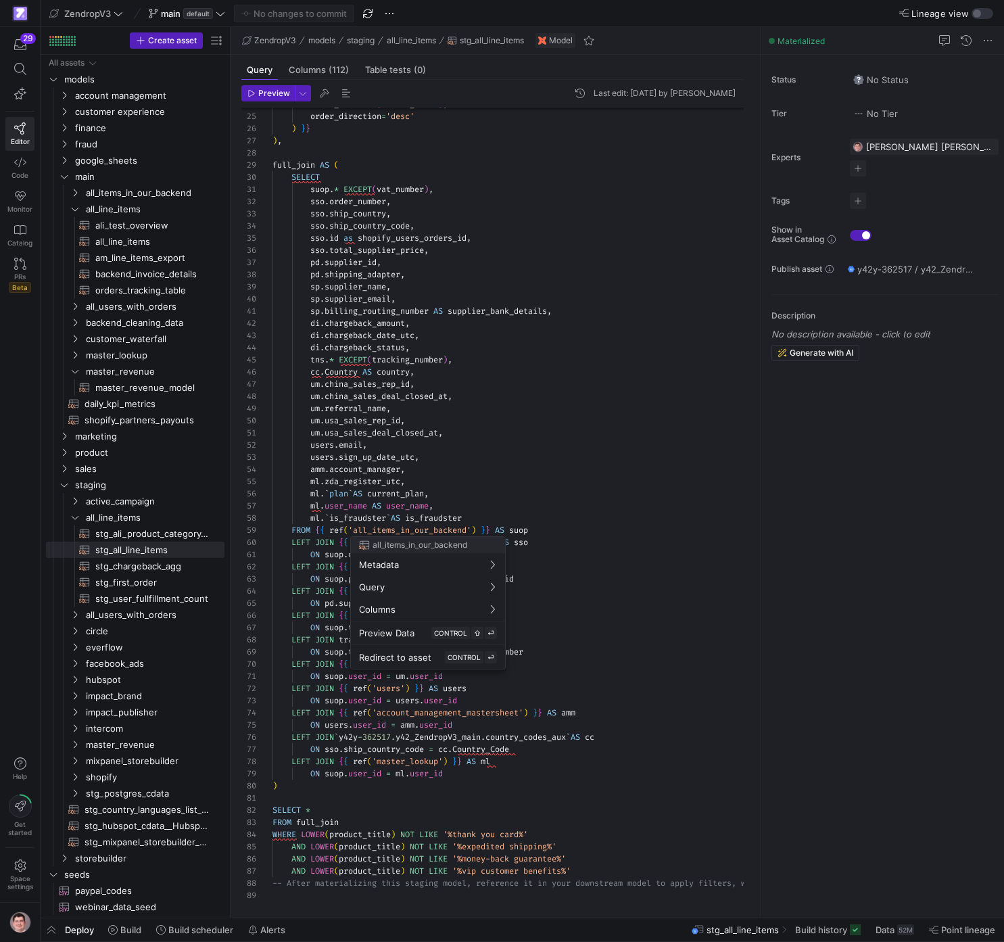
click at [467, 517] on div at bounding box center [502, 471] width 1004 height 942
click at [580, 517] on div at bounding box center [502, 471] width 1004 height 942
click at [429, 517] on span "Redirect to asset" at bounding box center [395, 657] width 72 height 11
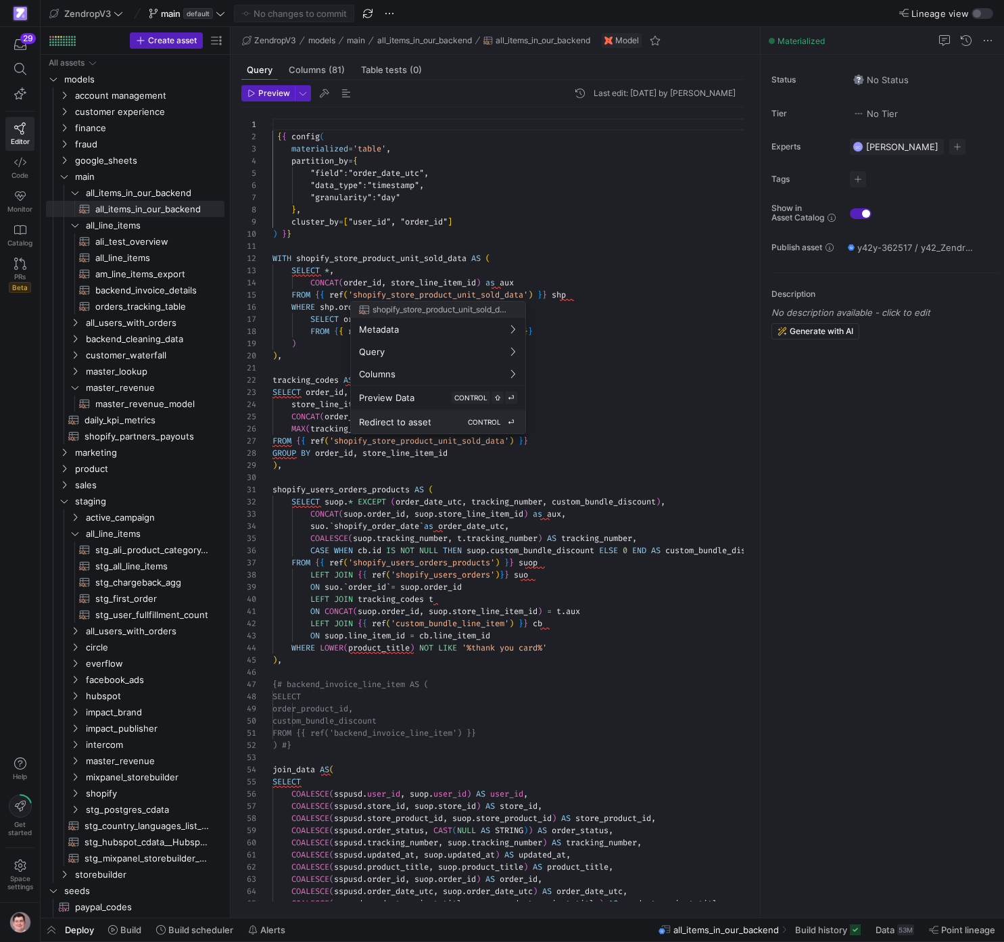
click at [446, 425] on div "Redirect to asset CONTROL ⏎" at bounding box center [438, 422] width 158 height 12
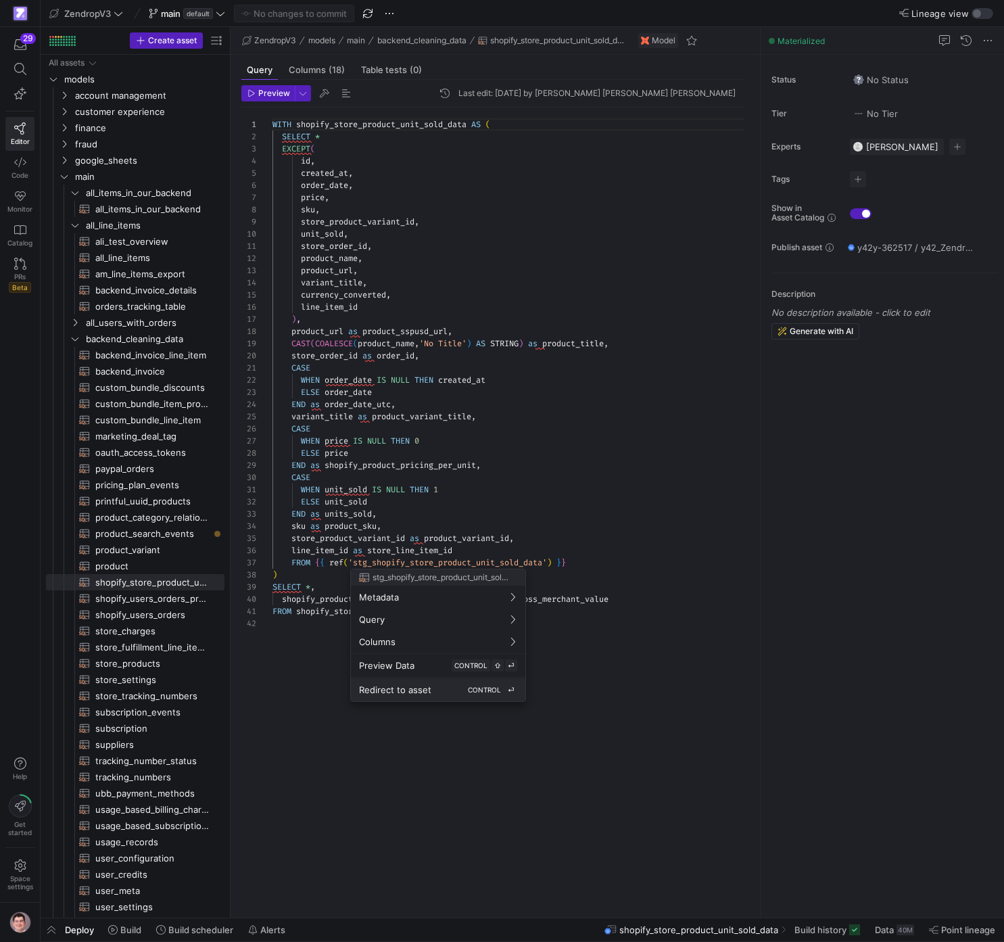
click at [452, 517] on div "Redirect to asset CONTROL ⏎" at bounding box center [438, 690] width 158 height 12
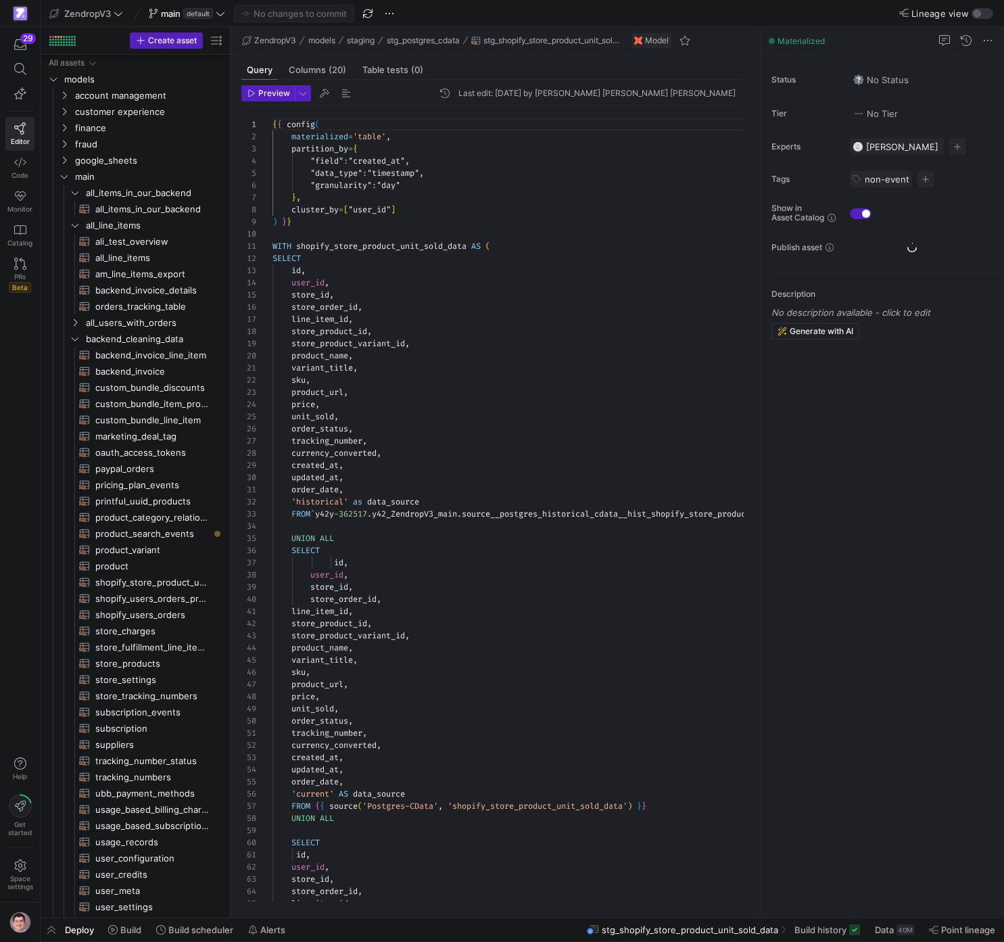
scroll to position [825, 0]
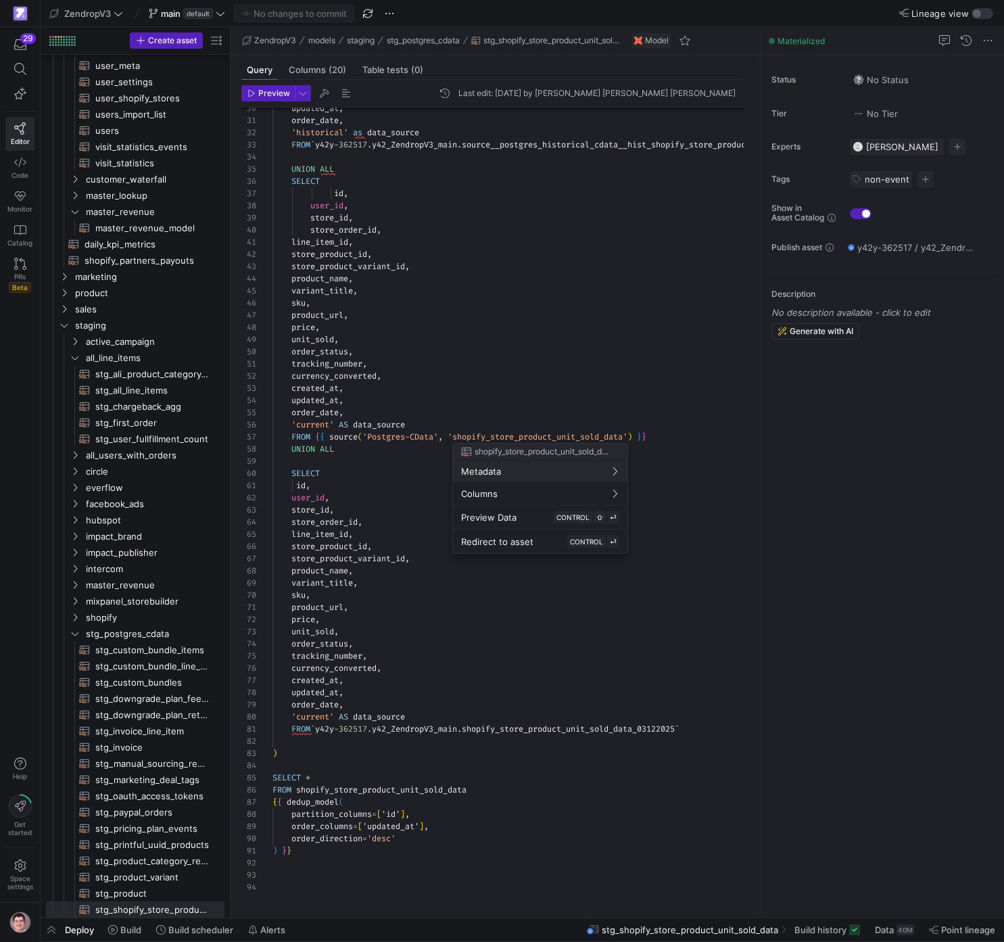
click at [561, 435] on div at bounding box center [502, 471] width 1004 height 942
click at [545, 517] on div "Redirect to asset CONTROL ⏎" at bounding box center [540, 542] width 158 height 12
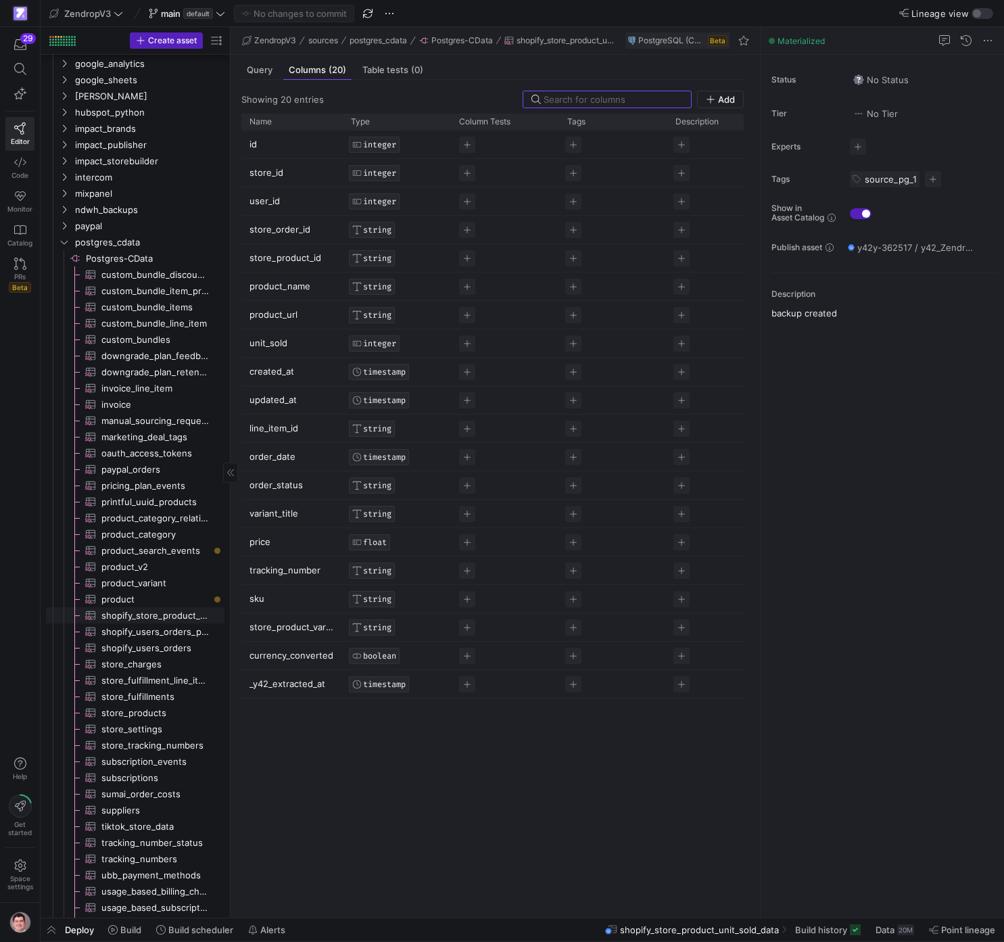
scroll to position [2408, 0]
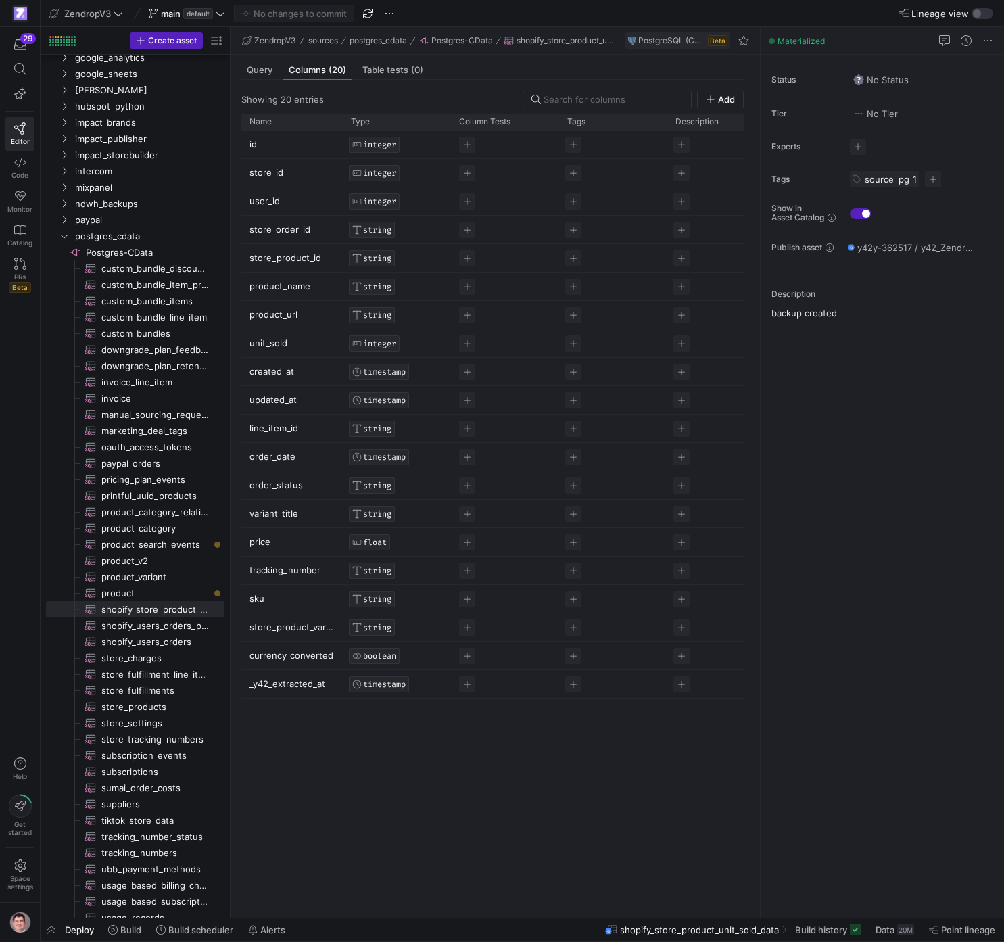
click at [232, 517] on div "Showing 20 entries Add Drag here to set row groups Drag here to set column labe…" at bounding box center [493, 493] width 524 height 827
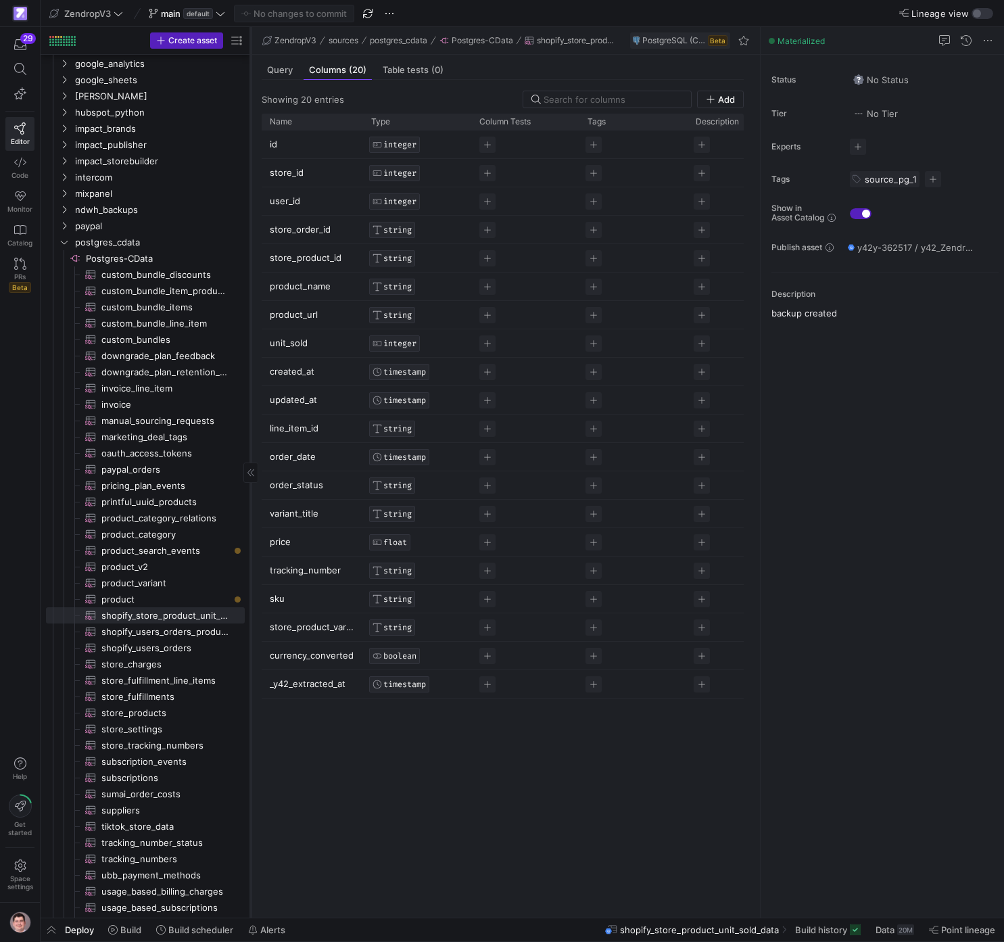
scroll to position [2402, 0]
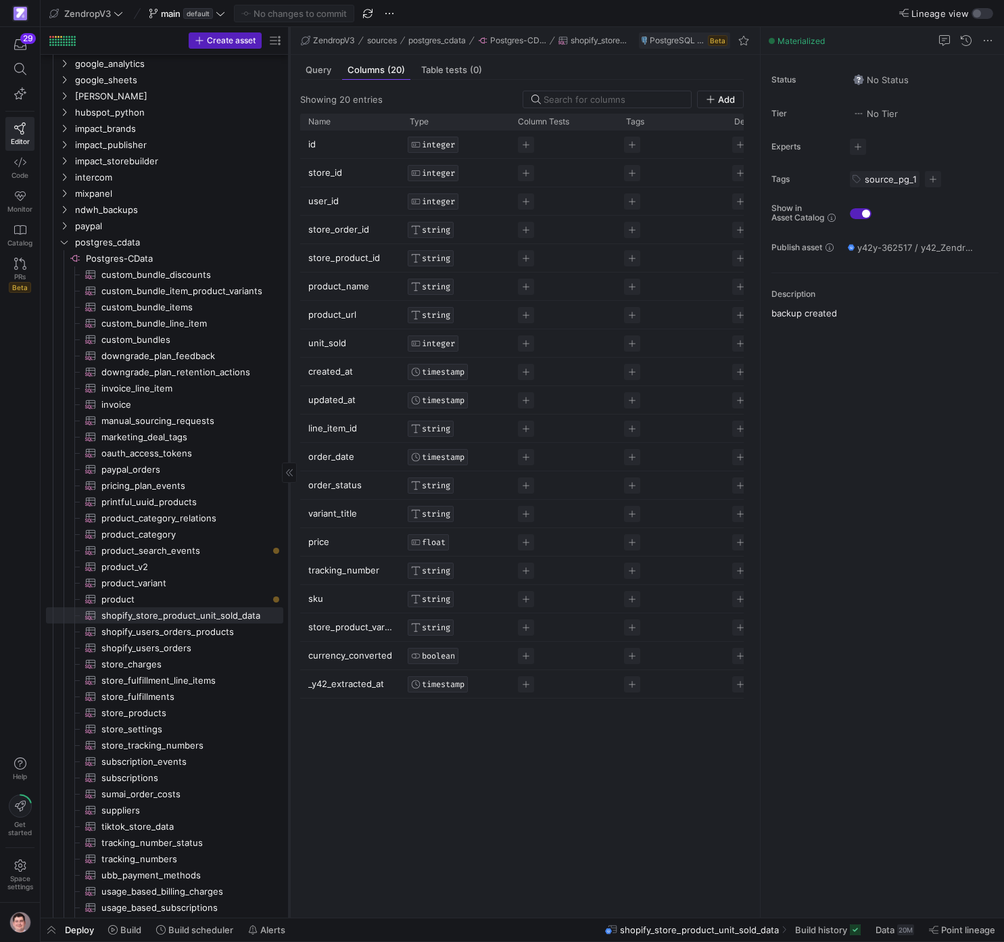
drag, startPoint x: 230, startPoint y: 626, endPoint x: 289, endPoint y: 628, distance: 58.9
click at [289, 517] on div at bounding box center [289, 472] width 1 height 891
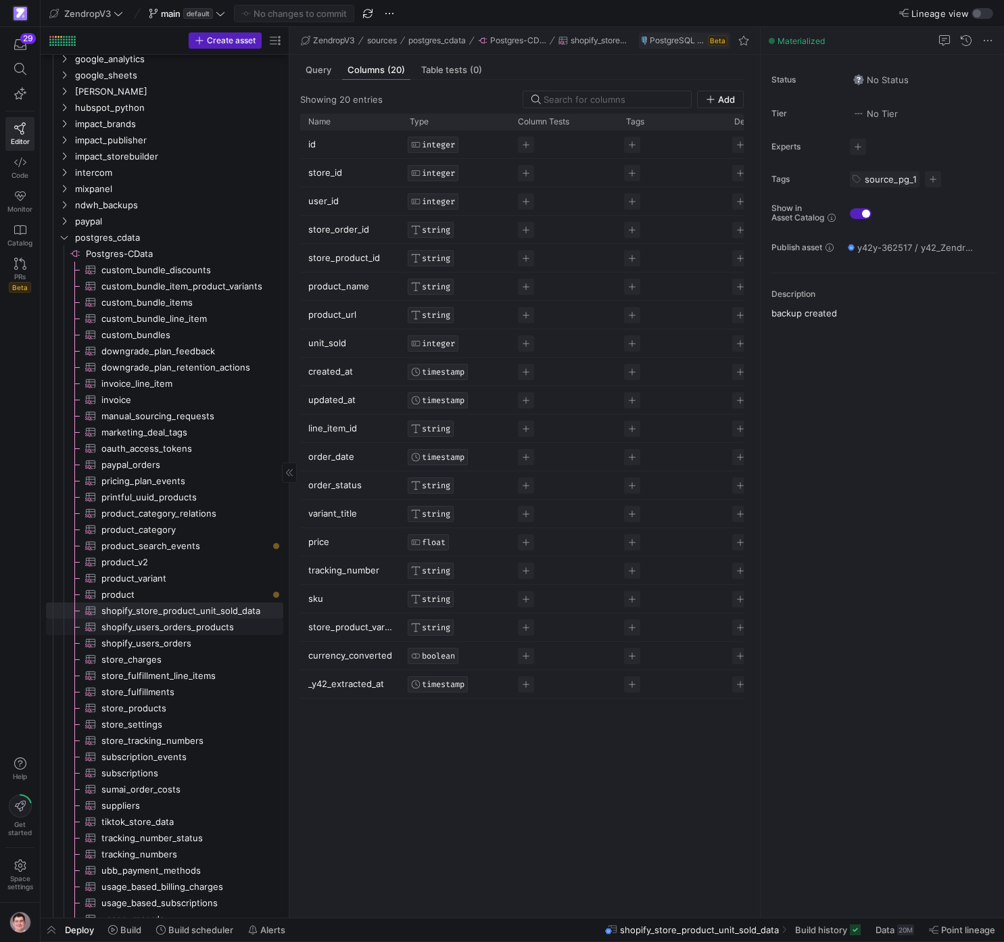
scroll to position [2408, 0]
click at [195, 517] on span "shopify_users_orders​​​​​​​​​" at bounding box center [184, 642] width 166 height 16
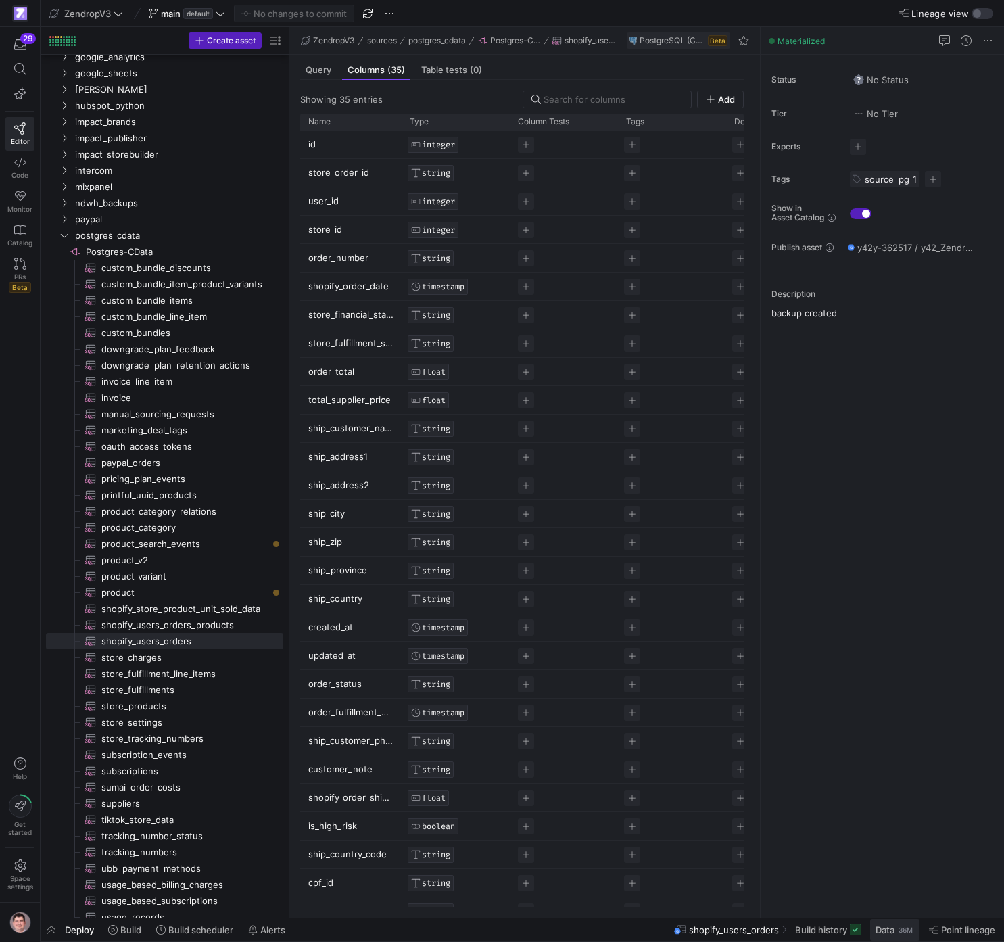
click at [701, 517] on div "36M" at bounding box center [906, 930] width 17 height 11
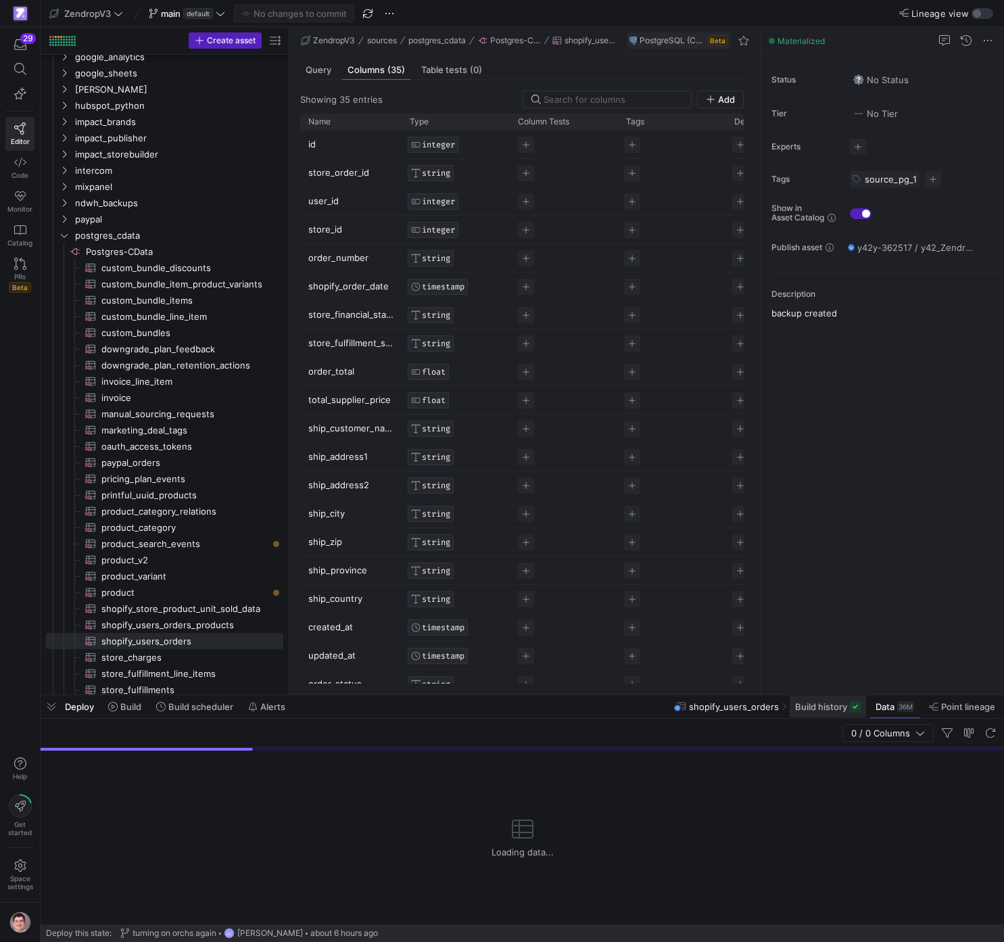
click at [701, 517] on span "Build history" at bounding box center [821, 706] width 52 height 11
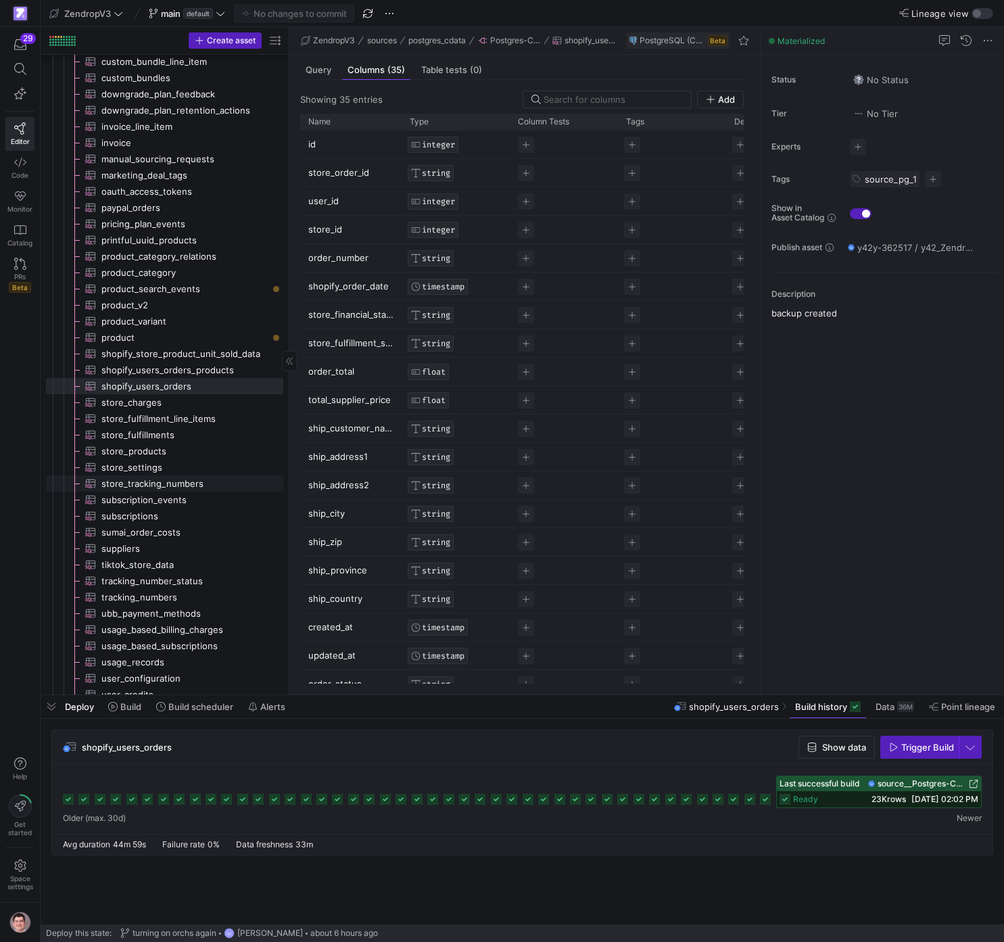
scroll to position [2647, 0]
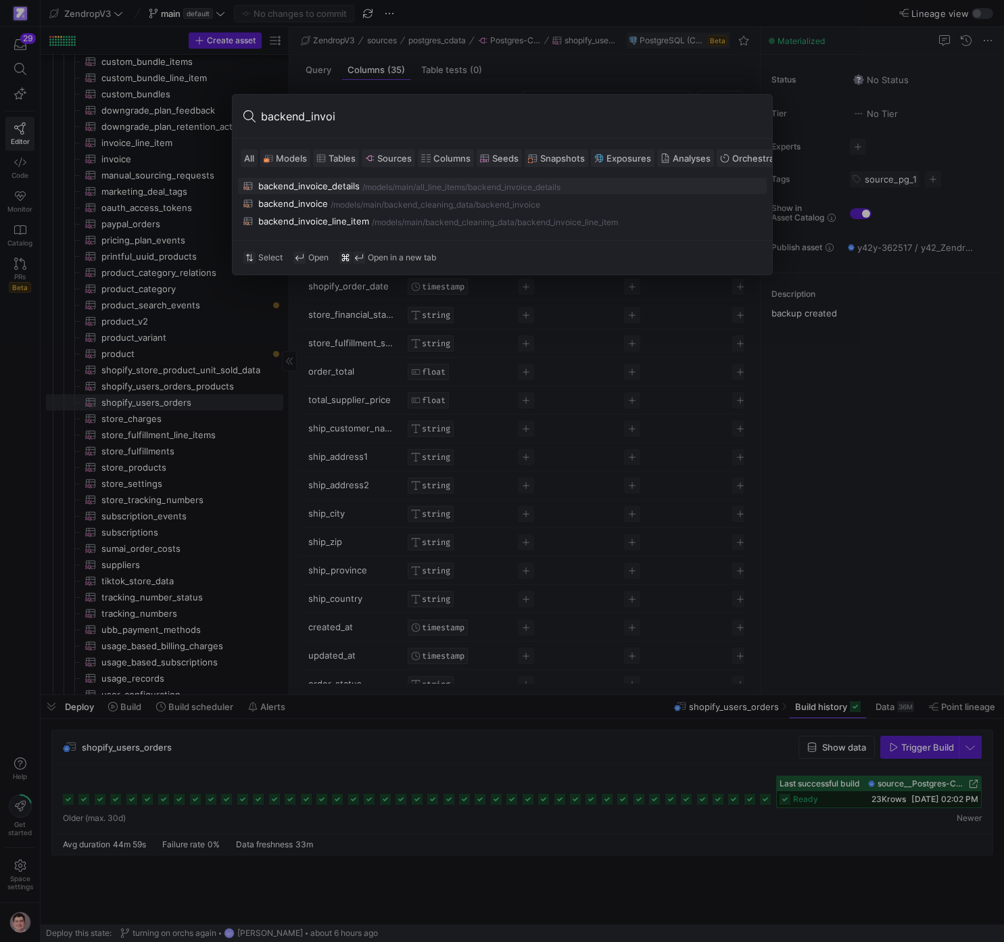
type input "backend_invoic"
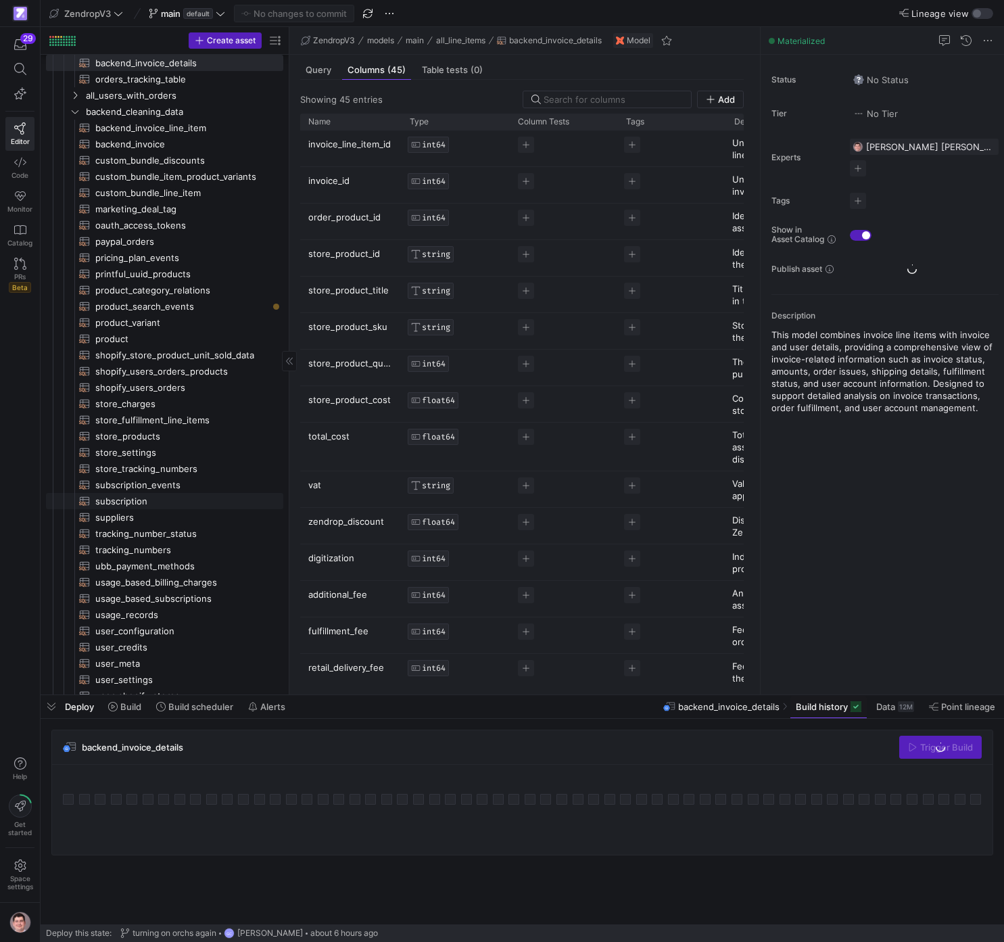
scroll to position [227, 0]
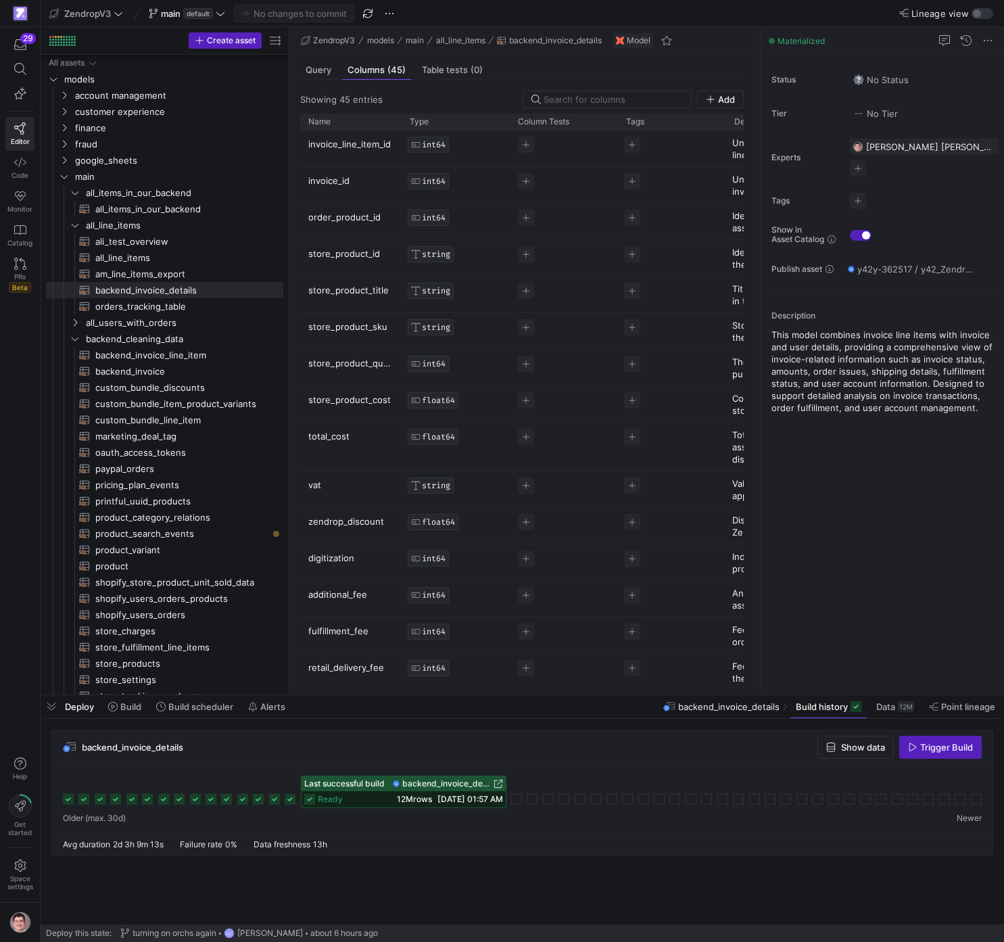
scroll to position [227, 0]
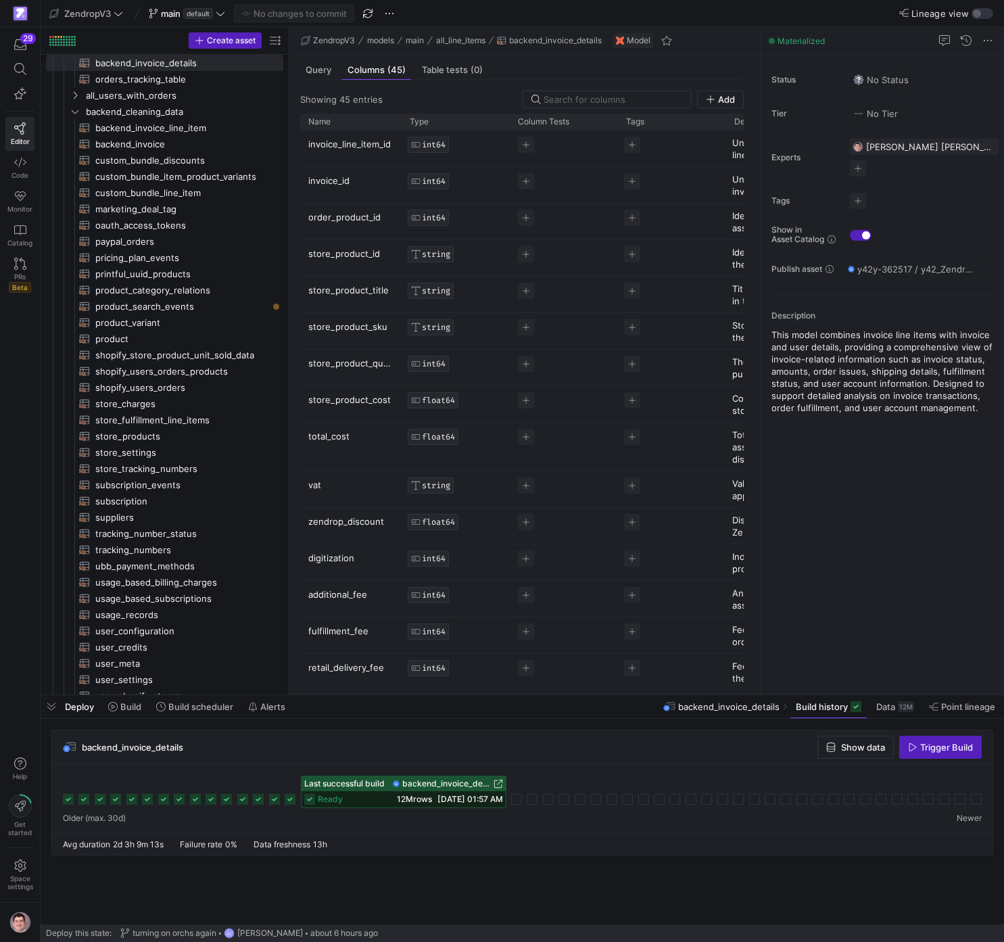
click at [456, 781] on span "backend_invoice_details" at bounding box center [446, 783] width 89 height 9
